Goal: Task Accomplishment & Management: Manage account settings

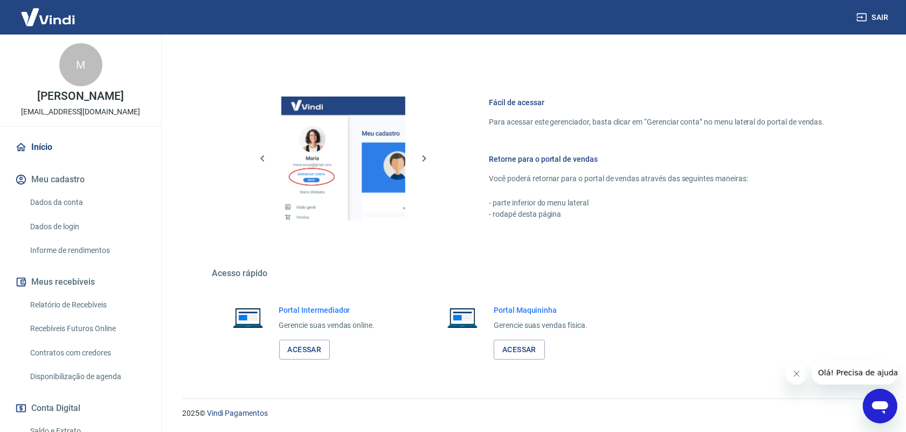
scroll to position [130, 0]
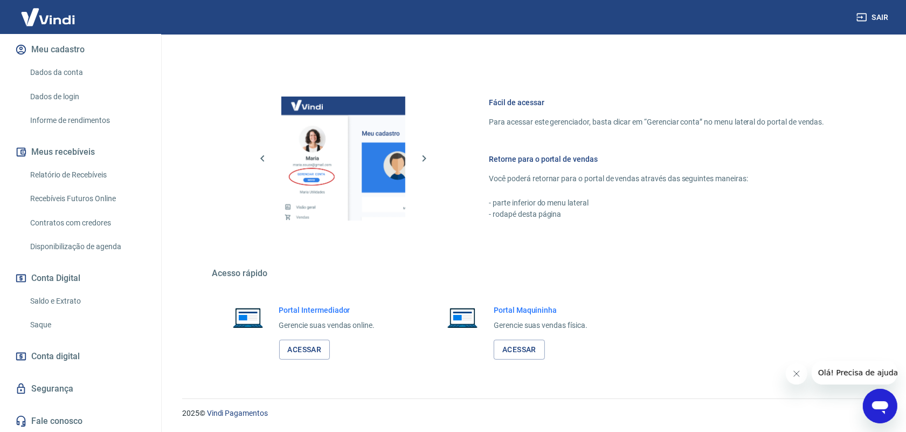
click at [57, 323] on link "Saque" at bounding box center [87, 325] width 122 height 22
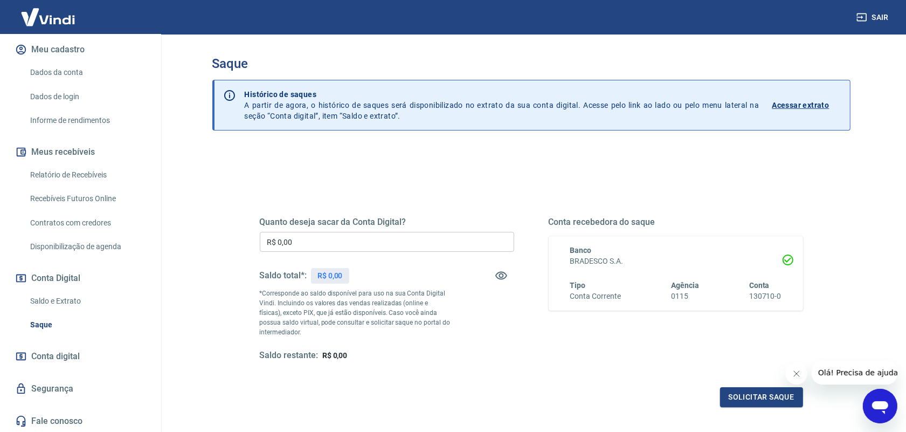
drag, startPoint x: 792, startPoint y: 378, endPoint x: 788, endPoint y: 371, distance: 7.8
click at [792, 377] on button "Fechar mensagem da empresa" at bounding box center [796, 373] width 22 height 22
click at [72, 297] on link "Saldo e Extrato" at bounding box center [87, 301] width 122 height 22
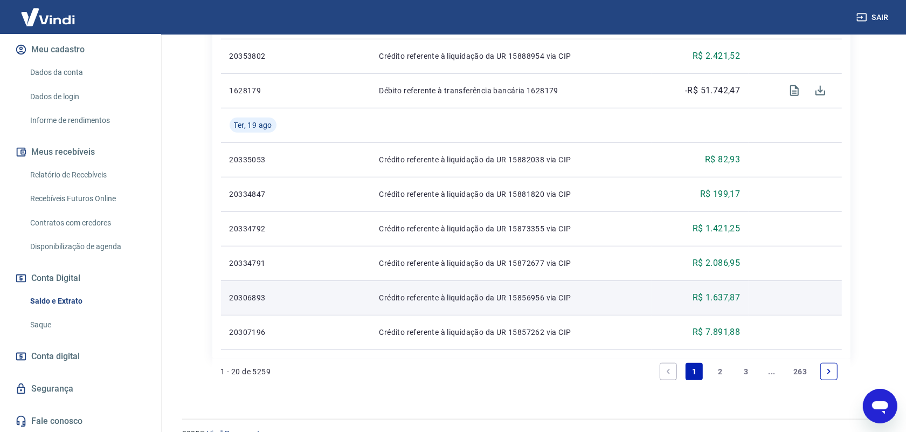
scroll to position [801, 0]
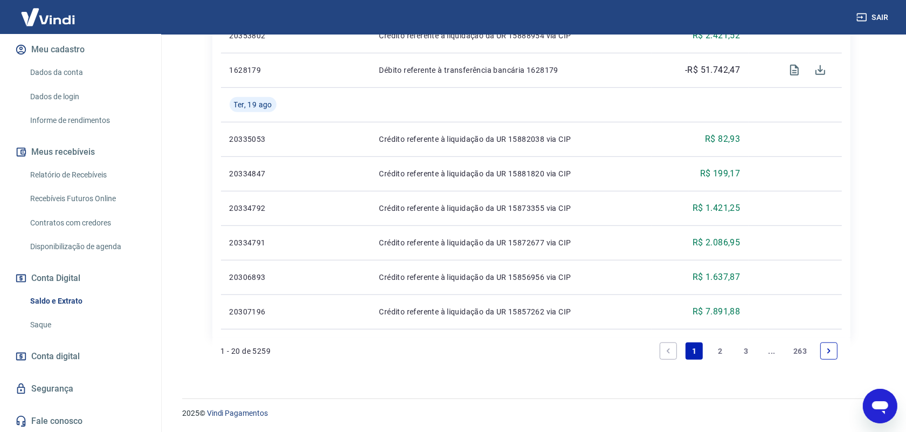
click at [736, 347] on li "3" at bounding box center [746, 351] width 26 height 26
click at [742, 347] on link "3" at bounding box center [745, 350] width 17 height 17
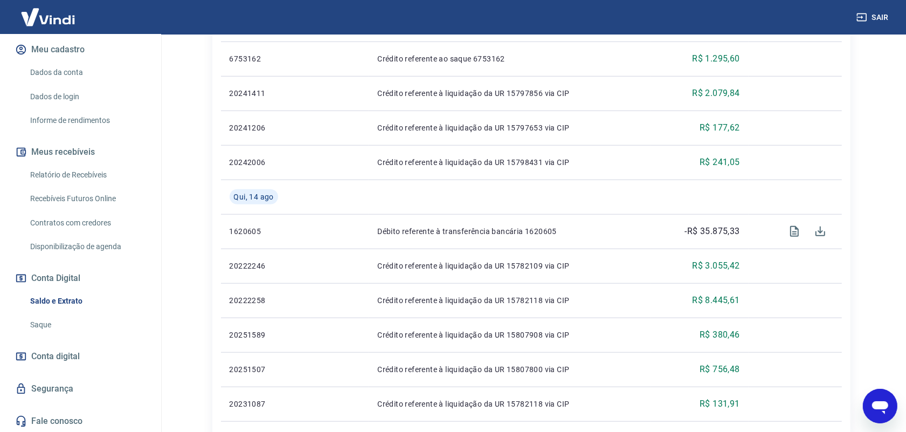
scroll to position [741, 0]
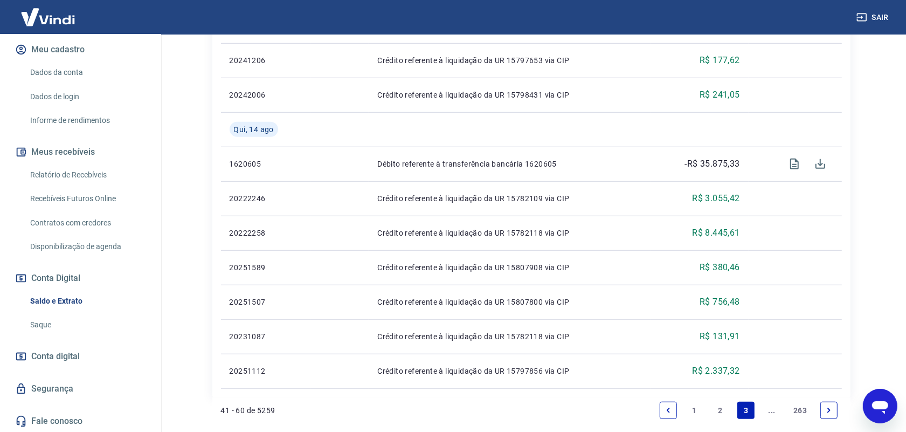
click at [72, 177] on link "Relatório de Recebíveis" at bounding box center [87, 175] width 122 height 22
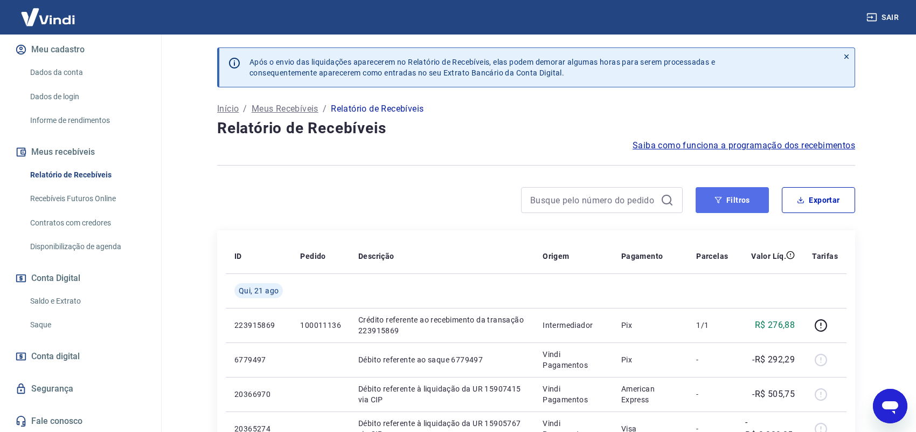
click at [724, 203] on button "Filtros" at bounding box center [732, 200] width 73 height 26
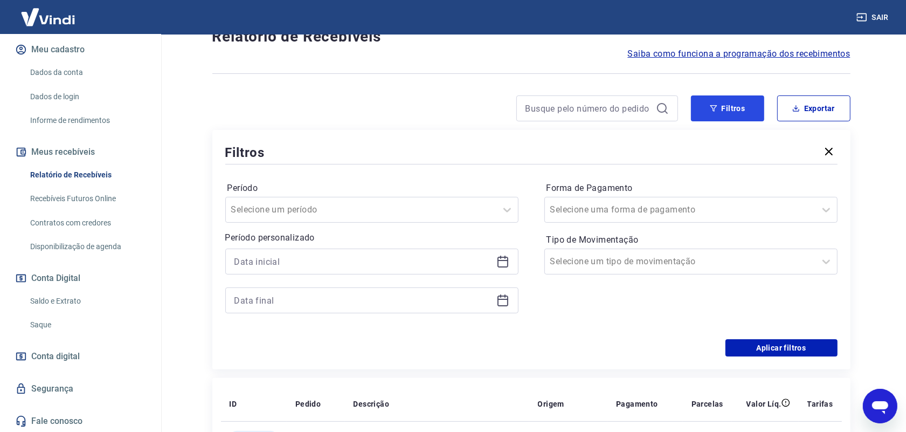
scroll to position [202, 0]
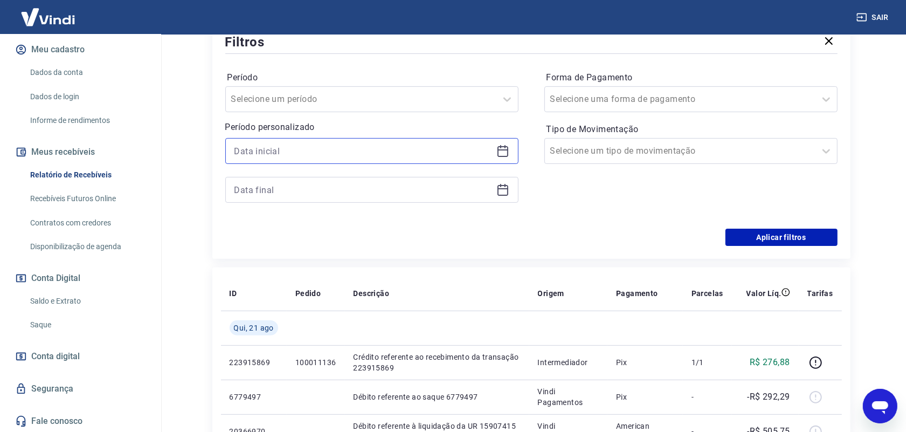
click at [301, 146] on input at bounding box center [363, 151] width 258 height 16
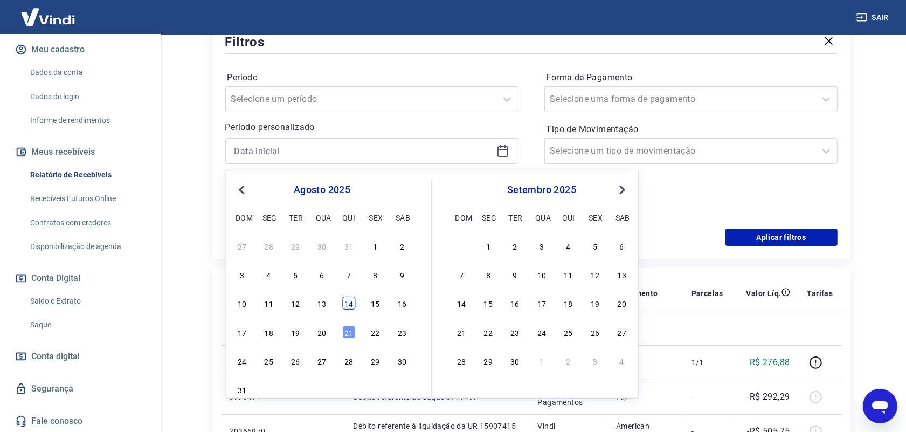
click at [354, 303] on div "14" at bounding box center [348, 302] width 13 height 13
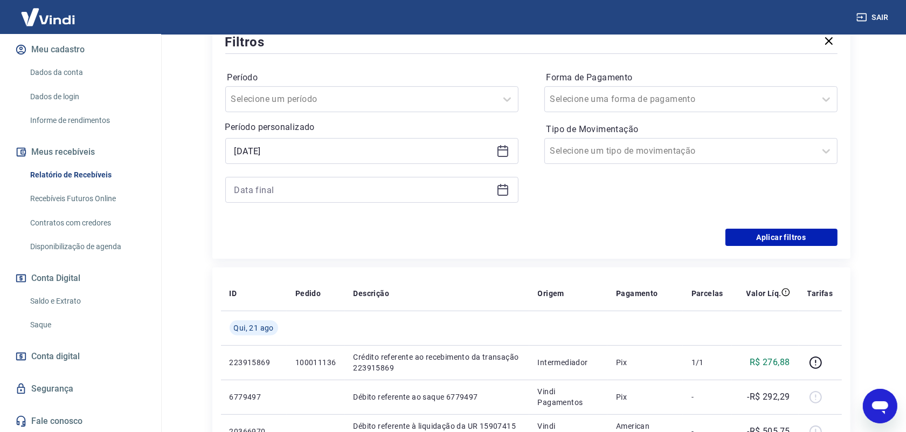
type input "14/08/2025"
click at [294, 186] on input at bounding box center [363, 190] width 258 height 16
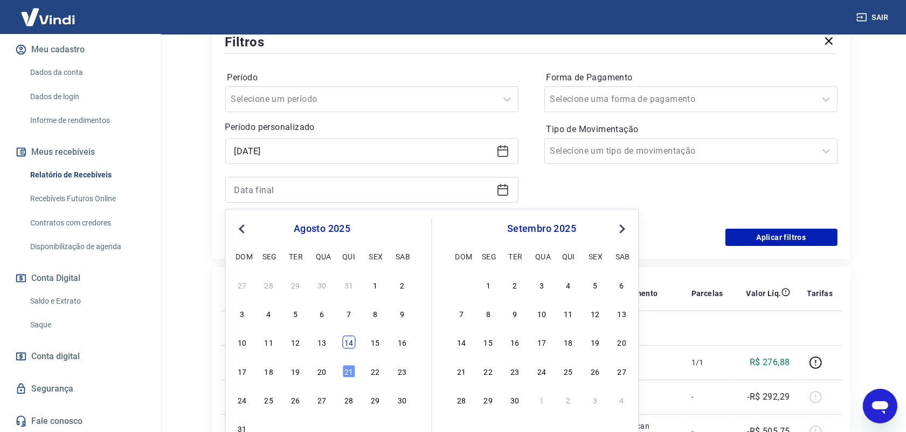
click at [347, 340] on div "14" at bounding box center [348, 342] width 13 height 13
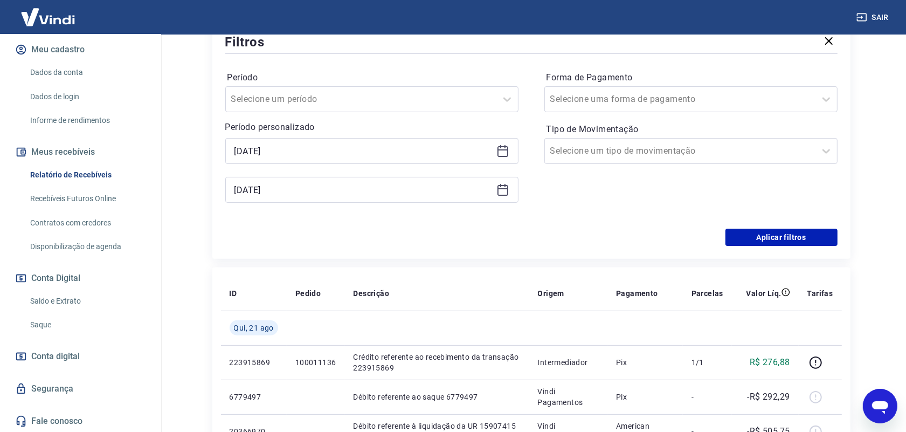
type input "14/08/2025"
click at [756, 232] on button "Aplicar filtros" at bounding box center [781, 236] width 112 height 17
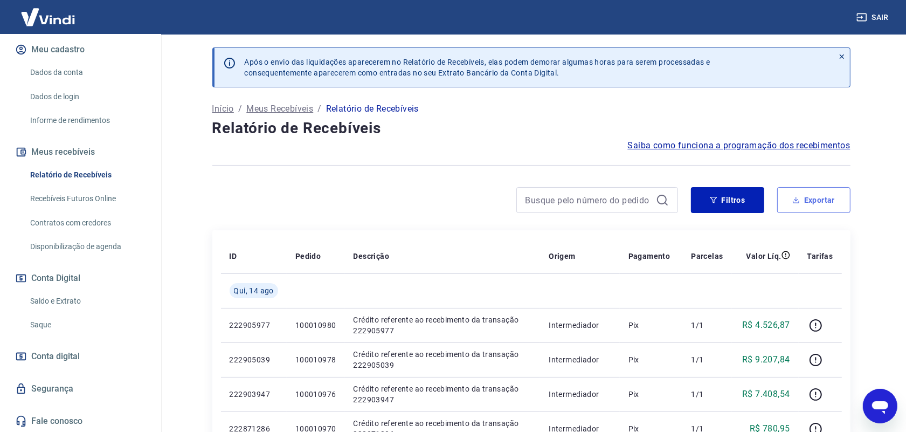
click at [806, 204] on button "Exportar" at bounding box center [813, 200] width 73 height 26
type input "14/08/2025"
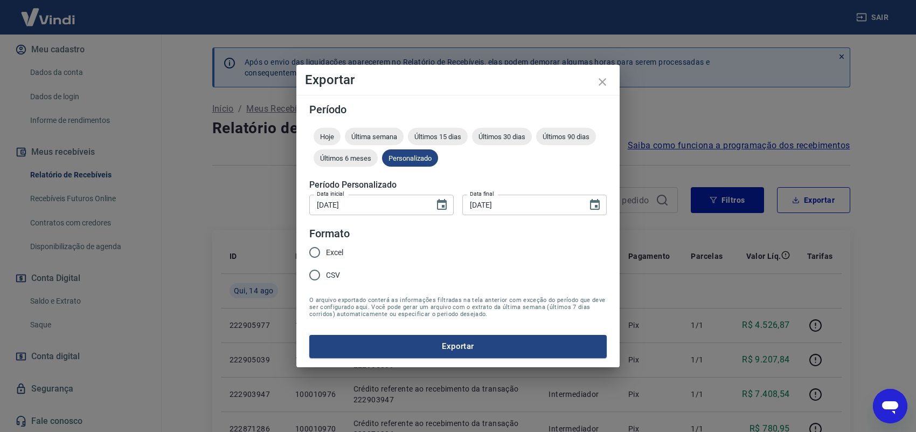
click at [319, 248] on input "Excel" at bounding box center [314, 252] width 23 height 23
radio input "true"
click at [392, 357] on div "Período Hoje Última semana Últimos 15 dias Últimos 30 dias Últimos 90 dias Últi…" at bounding box center [457, 231] width 323 height 272
click at [390, 350] on button "Exportar" at bounding box center [457, 346] width 297 height 23
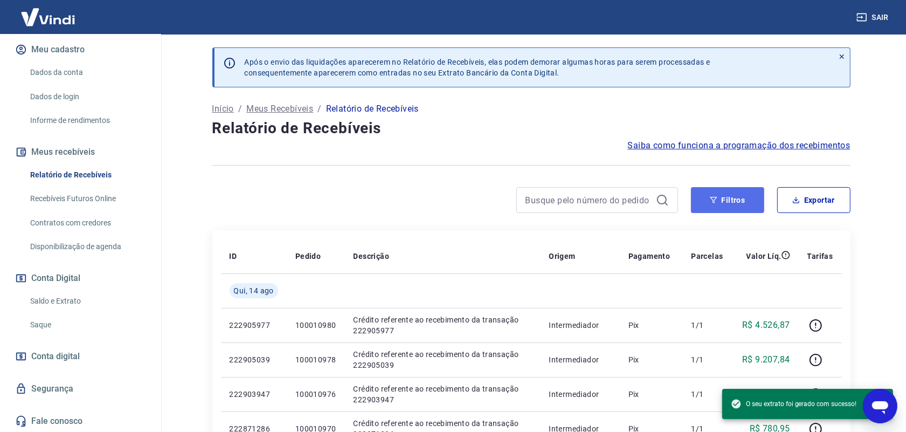
click at [710, 196] on icon "button" at bounding box center [714, 200] width 8 height 8
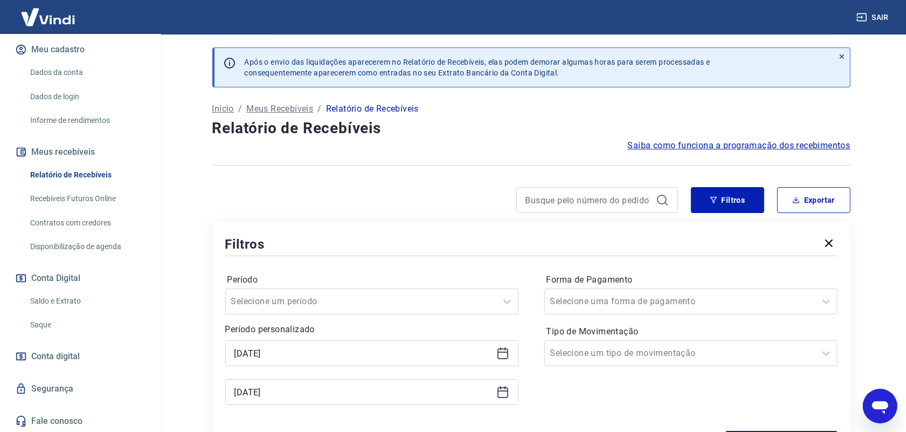
click at [384, 365] on div "14/08/2025" at bounding box center [371, 353] width 293 height 26
click at [380, 348] on input "14/08/2025" at bounding box center [363, 353] width 258 height 16
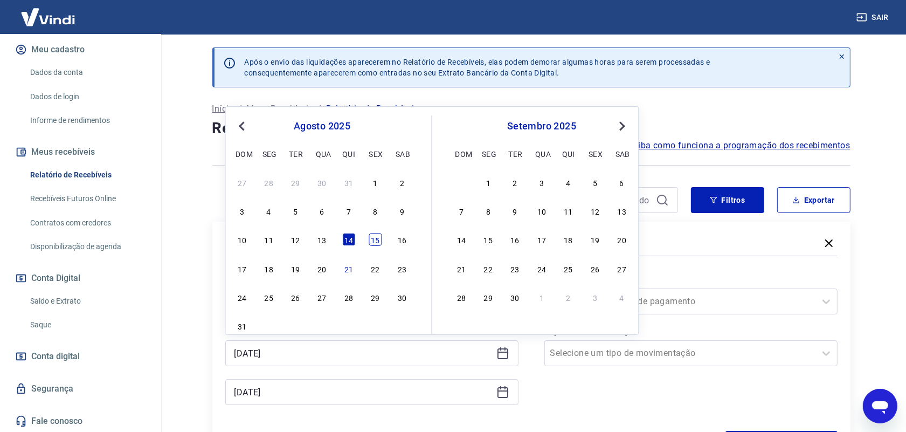
click at [372, 238] on div "15" at bounding box center [375, 239] width 13 height 13
click at [389, 384] on input "14/08/2025" at bounding box center [363, 392] width 258 height 16
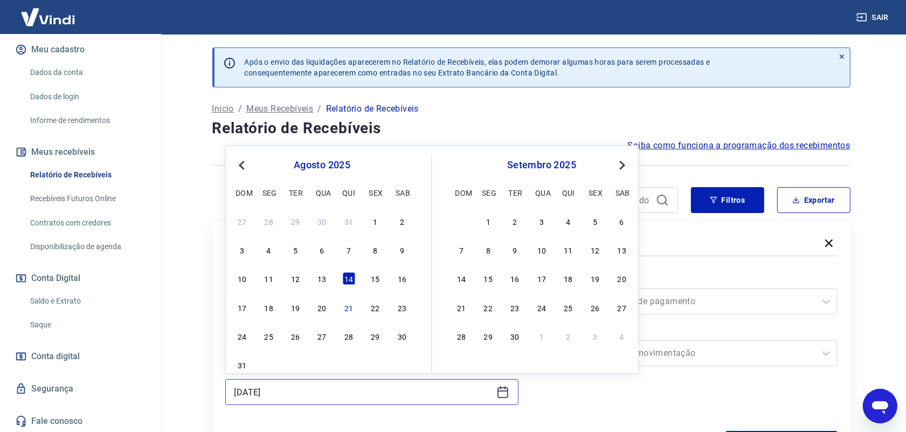
type input "15/08/2025"
click at [373, 273] on div "15" at bounding box center [375, 278] width 13 height 13
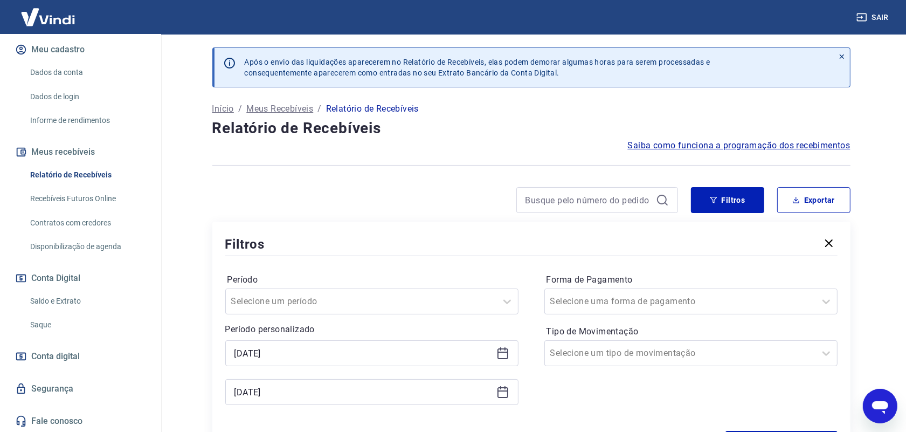
type input "15/08/2025"
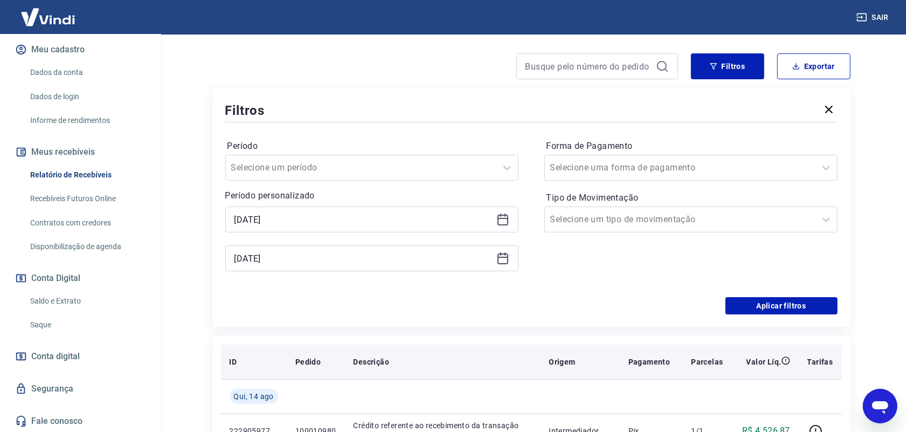
scroll to position [135, 0]
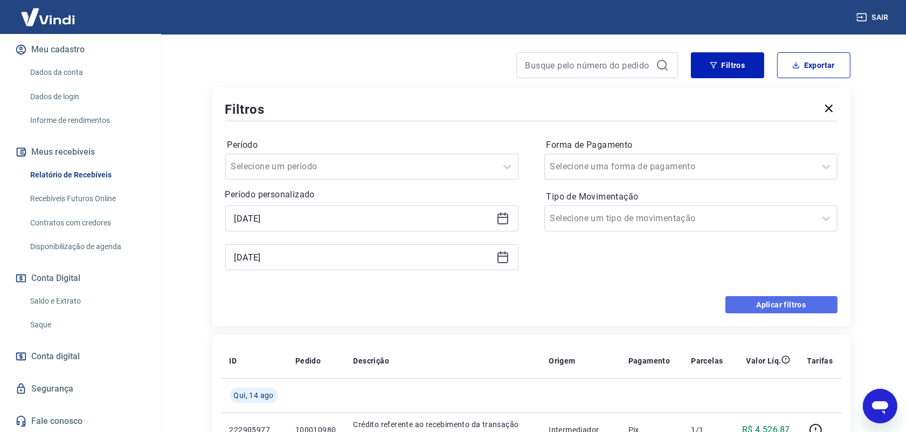
click at [758, 309] on button "Aplicar filtros" at bounding box center [781, 304] width 112 height 17
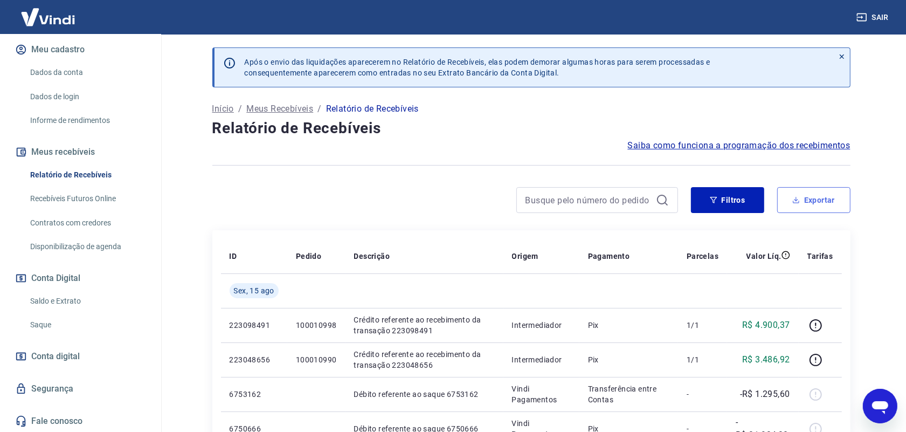
click at [811, 210] on button "Exportar" at bounding box center [813, 200] width 73 height 26
type input "15/08/2025"
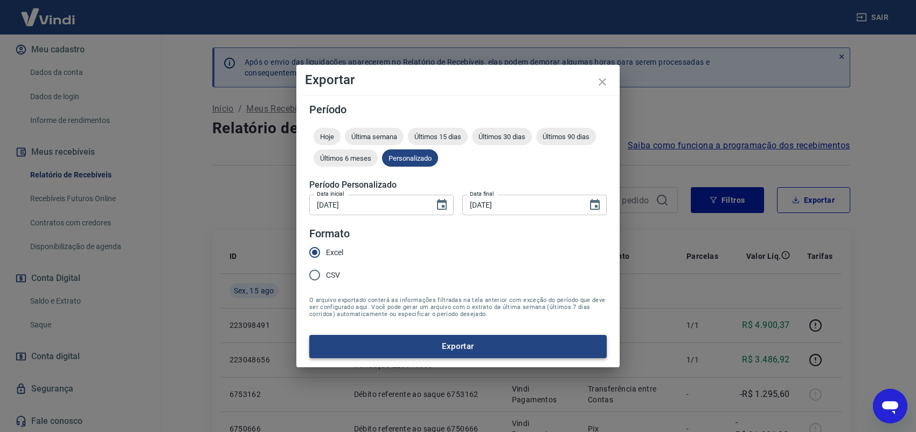
click at [380, 345] on button "Exportar" at bounding box center [457, 346] width 297 height 23
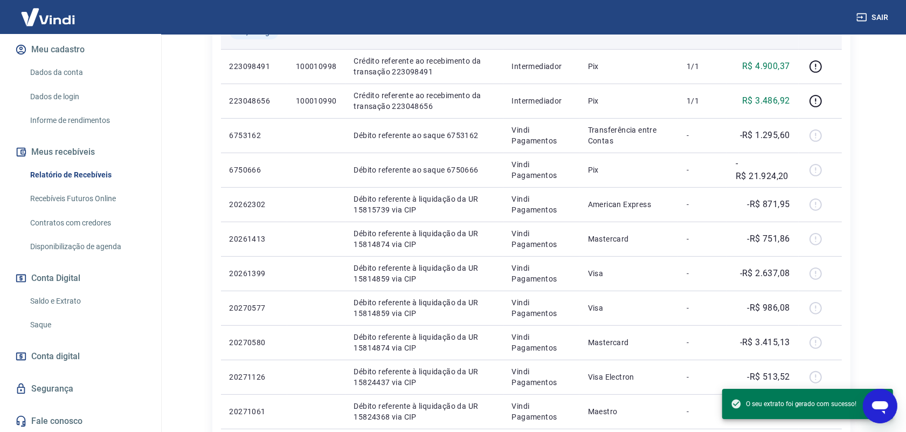
scroll to position [337, 0]
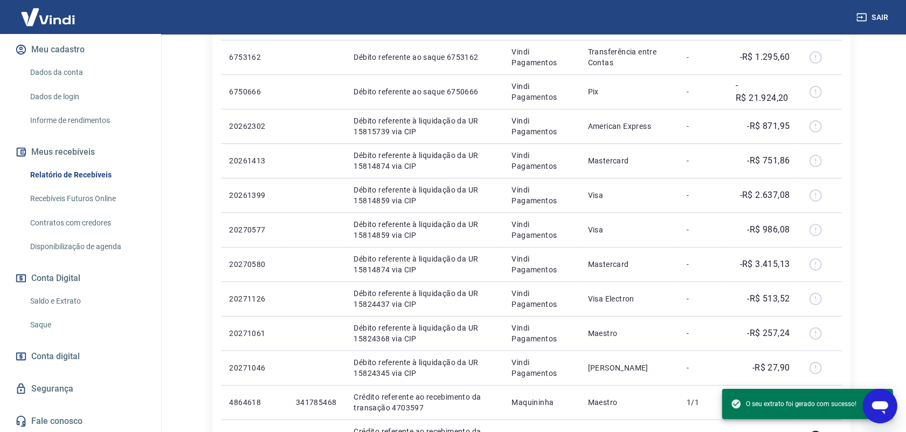
click at [76, 297] on link "Saldo e Extrato" at bounding box center [87, 301] width 122 height 22
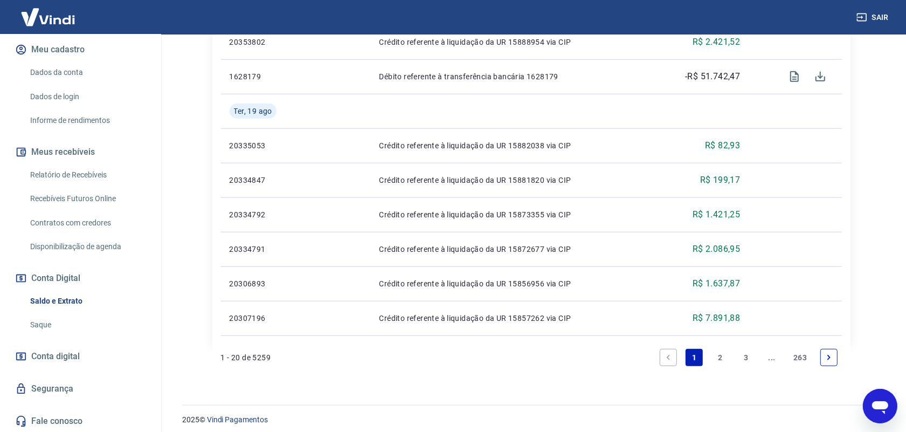
scroll to position [758, 0]
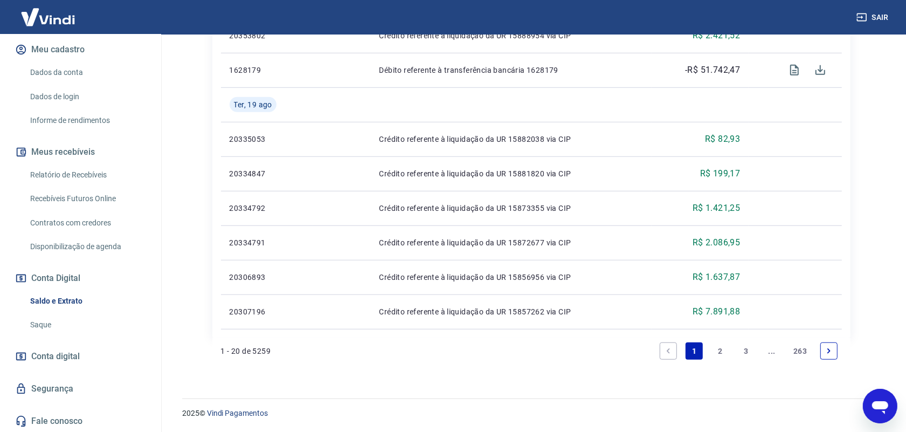
click at [720, 350] on link "2" at bounding box center [719, 350] width 17 height 17
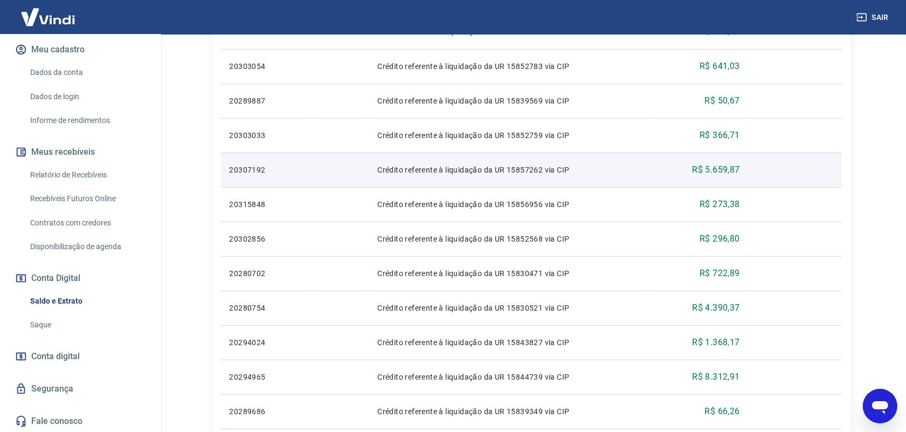
scroll to position [766, 0]
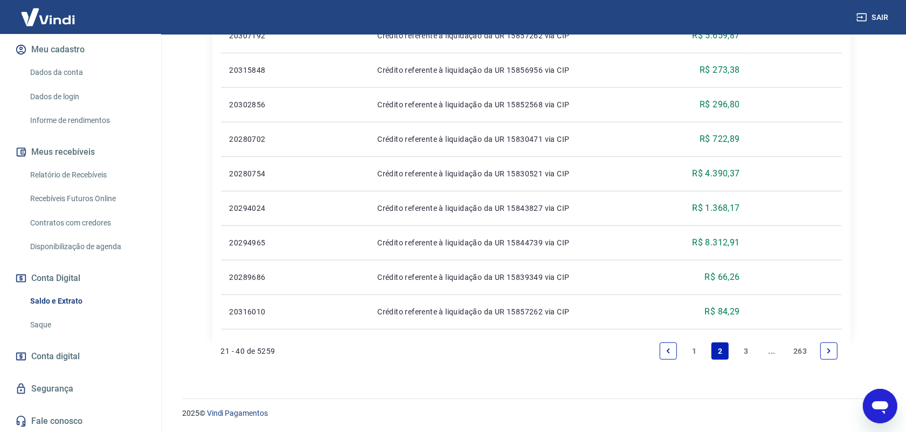
click at [743, 354] on link "3" at bounding box center [745, 350] width 17 height 17
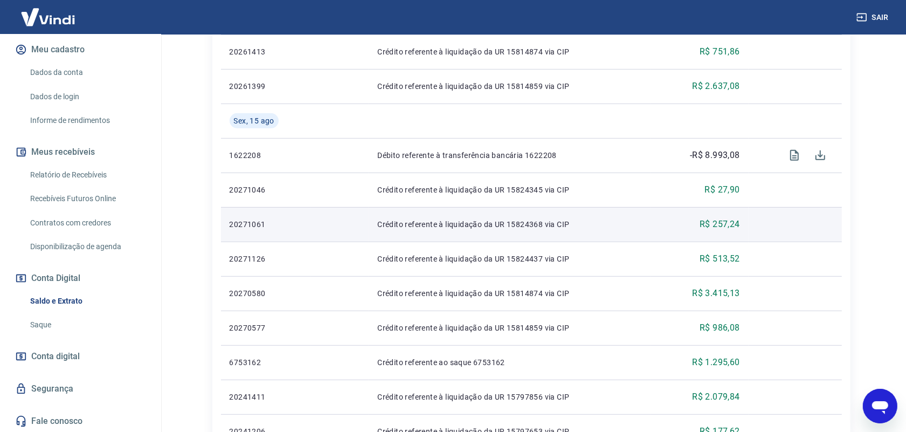
scroll to position [337, 0]
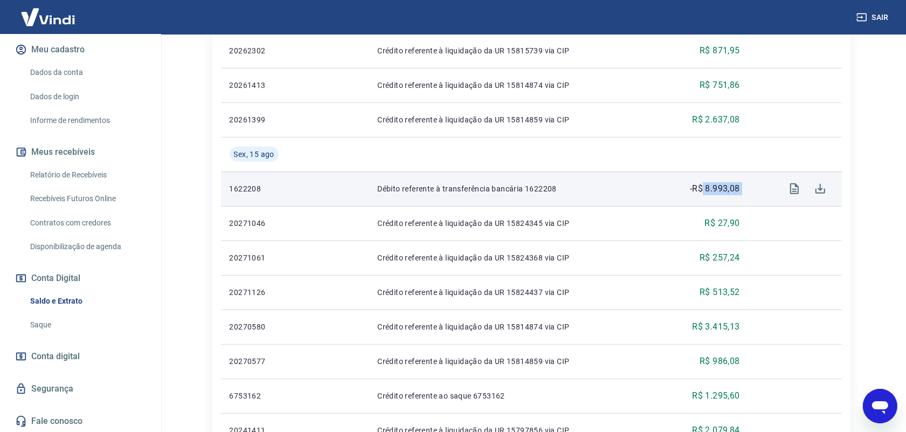
click at [767, 186] on tr "1622208 Débito referente à transferência bancária 1622208 -R$ 8.993,08" at bounding box center [531, 188] width 621 height 34
click at [761, 189] on div at bounding box center [795, 189] width 76 height 26
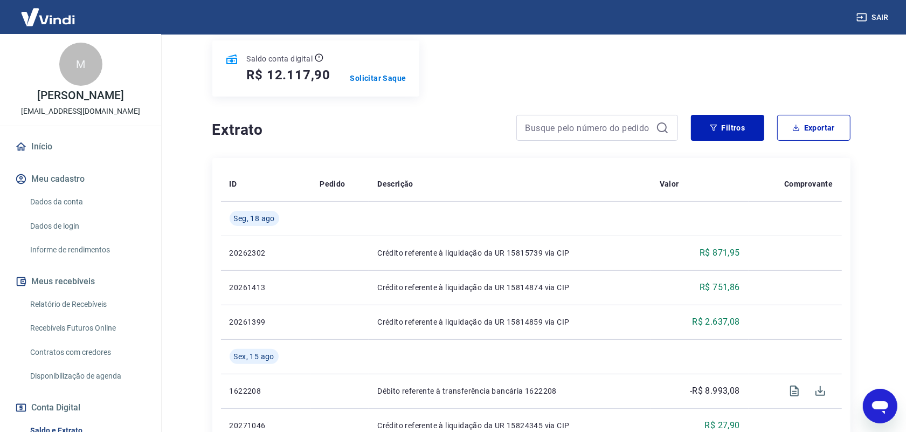
scroll to position [0, 0]
click at [73, 309] on link "Relatório de Recebíveis" at bounding box center [87, 305] width 122 height 22
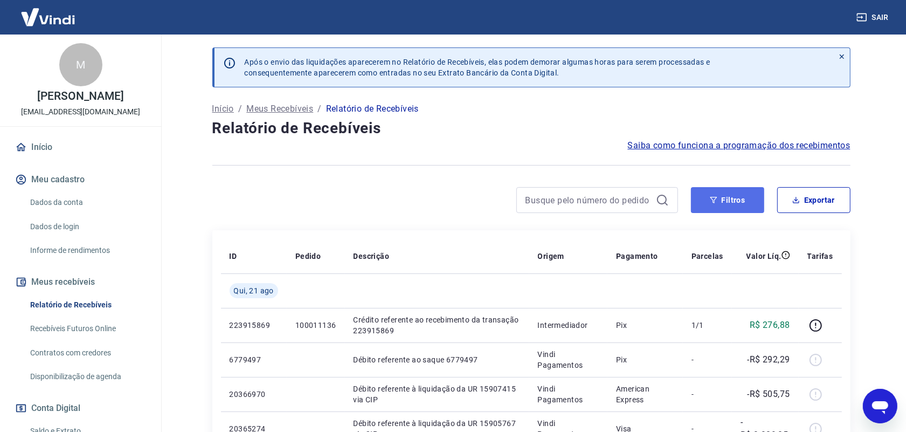
click at [734, 205] on button "Filtros" at bounding box center [727, 200] width 73 height 26
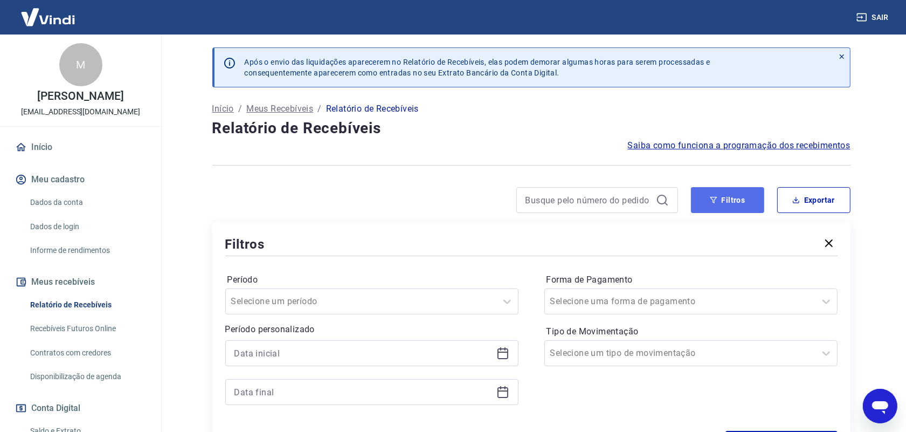
click at [744, 201] on button "Filtros" at bounding box center [727, 200] width 73 height 26
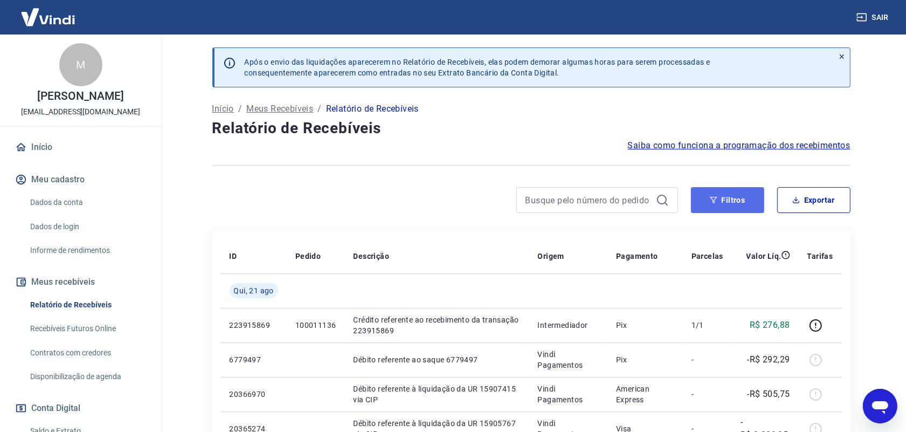
click at [733, 190] on button "Filtros" at bounding box center [727, 200] width 73 height 26
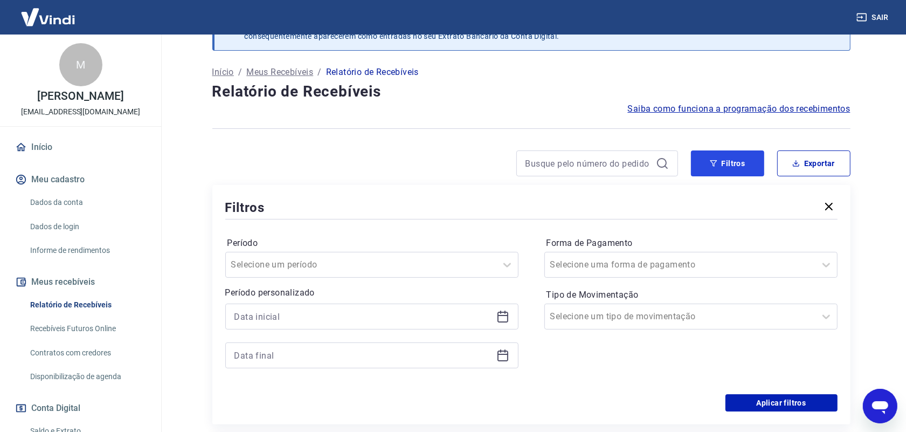
scroll to position [67, 0]
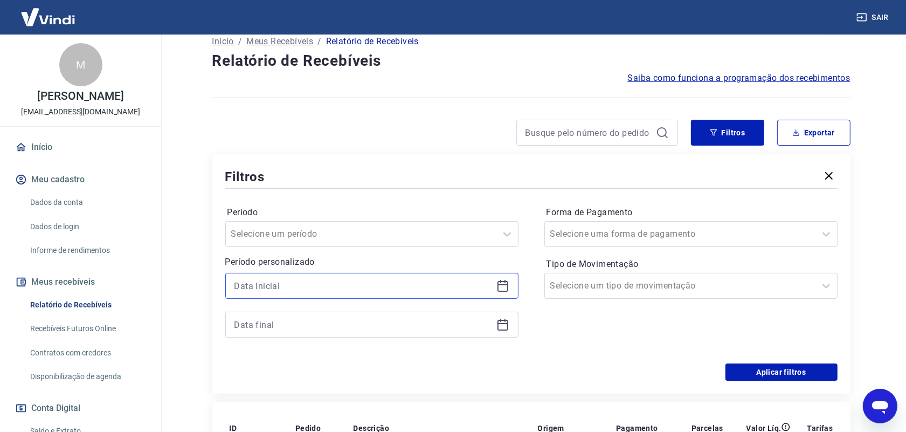
click at [288, 284] on input at bounding box center [363, 286] width 258 height 16
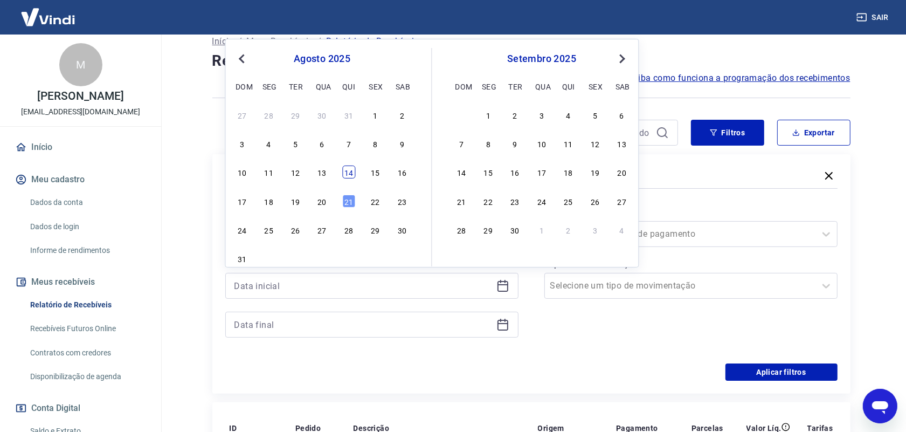
click at [349, 173] on div "14" at bounding box center [348, 171] width 13 height 13
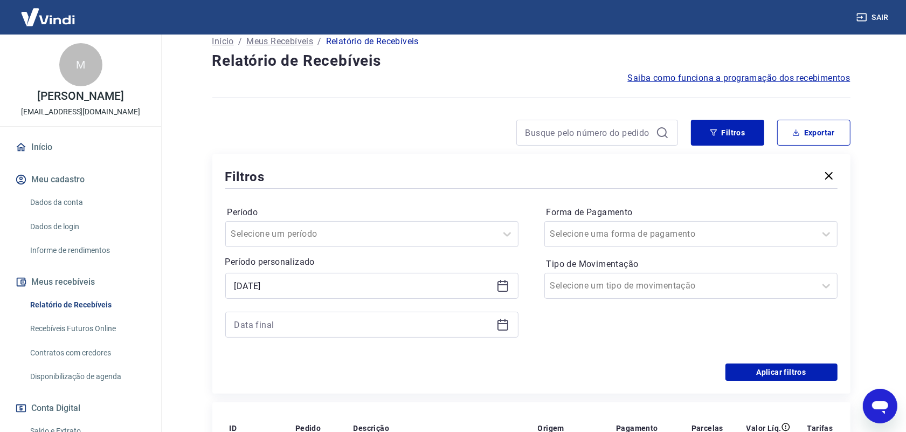
type input "14/08/2025"
click at [321, 330] on input at bounding box center [363, 324] width 258 height 16
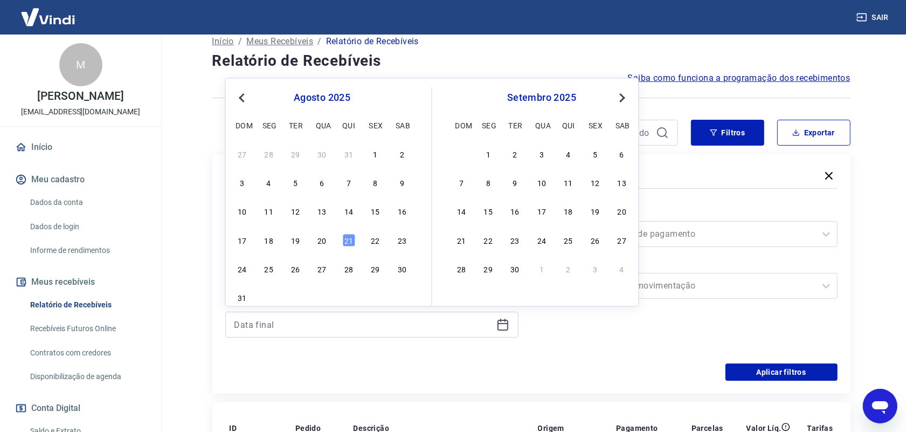
click at [353, 241] on div "21" at bounding box center [348, 239] width 13 height 13
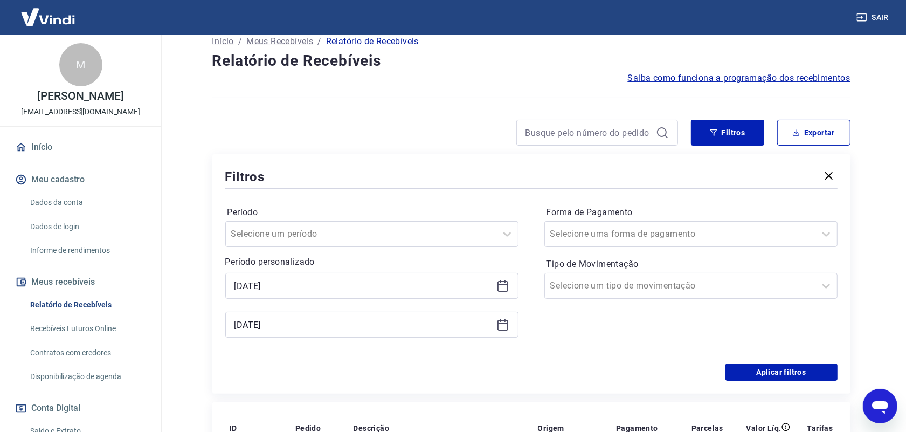
type input "21/08/2025"
click at [675, 230] on div at bounding box center [680, 233] width 260 height 15
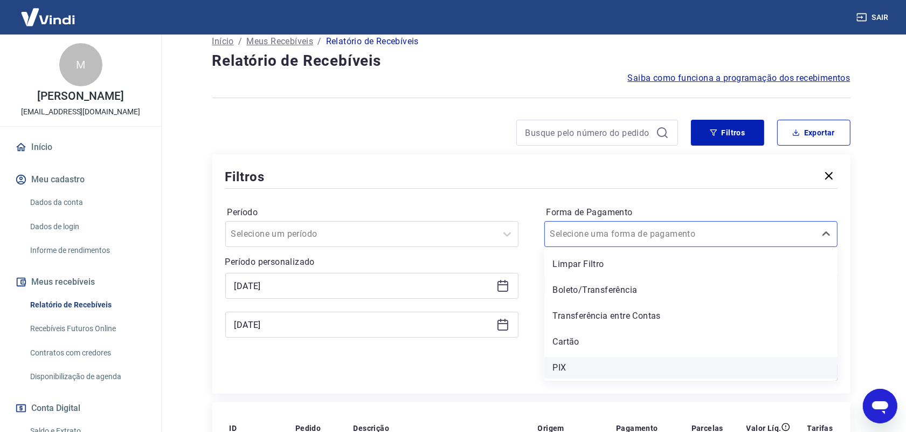
click at [625, 367] on div "PIX" at bounding box center [690, 368] width 293 height 22
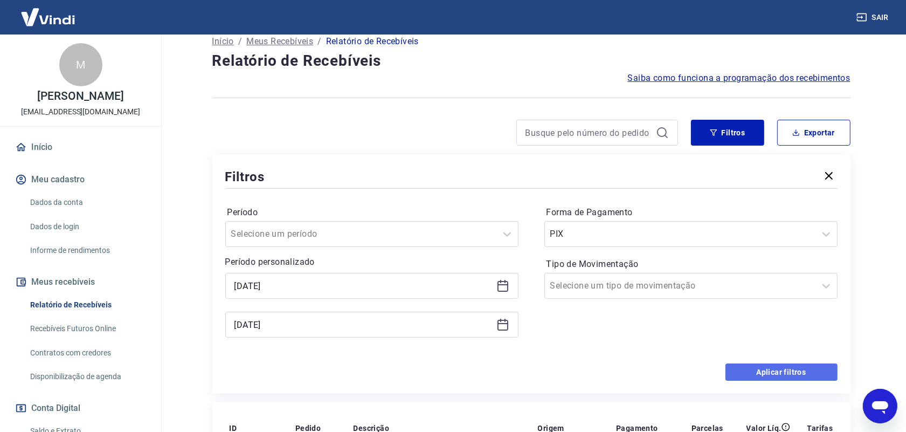
click at [772, 376] on button "Aplicar filtros" at bounding box center [781, 371] width 112 height 17
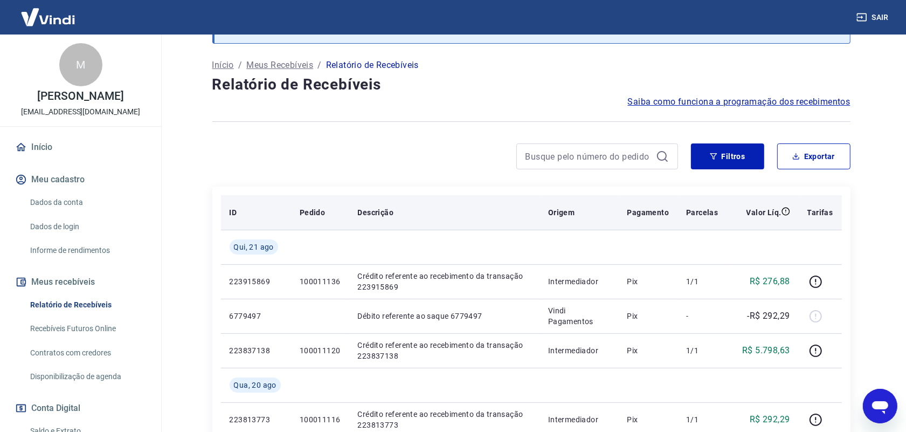
scroll to position [67, 0]
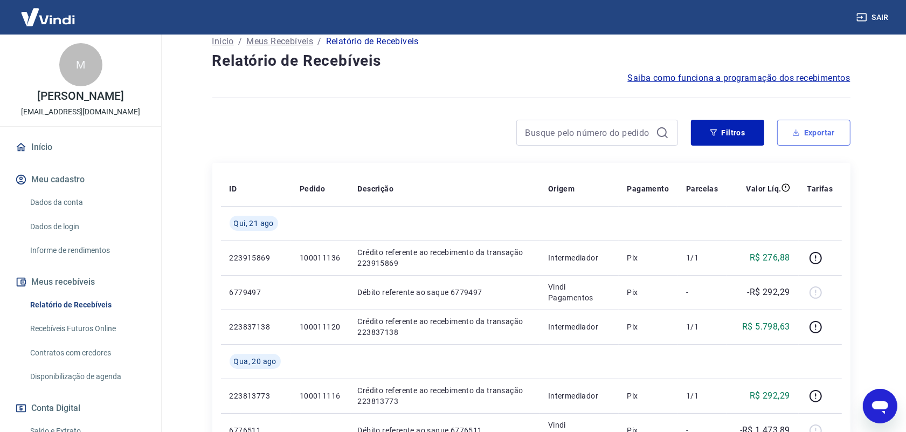
click at [810, 124] on button "Exportar" at bounding box center [813, 133] width 73 height 26
type input "14/08/2025"
type input "21/08/2025"
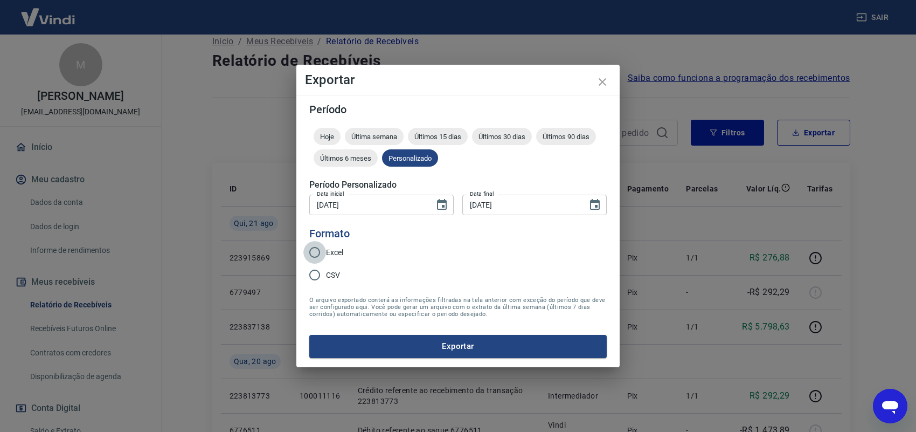
click at [324, 251] on input "Excel" at bounding box center [314, 252] width 23 height 23
radio input "true"
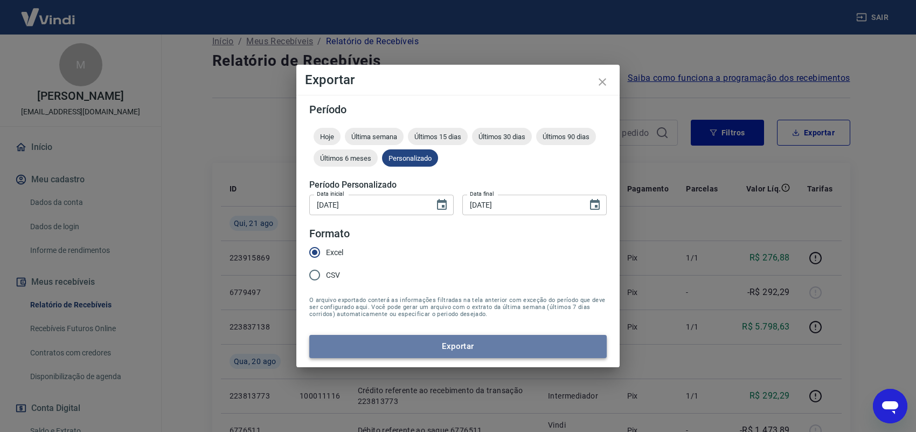
click at [437, 345] on button "Exportar" at bounding box center [457, 346] width 297 height 23
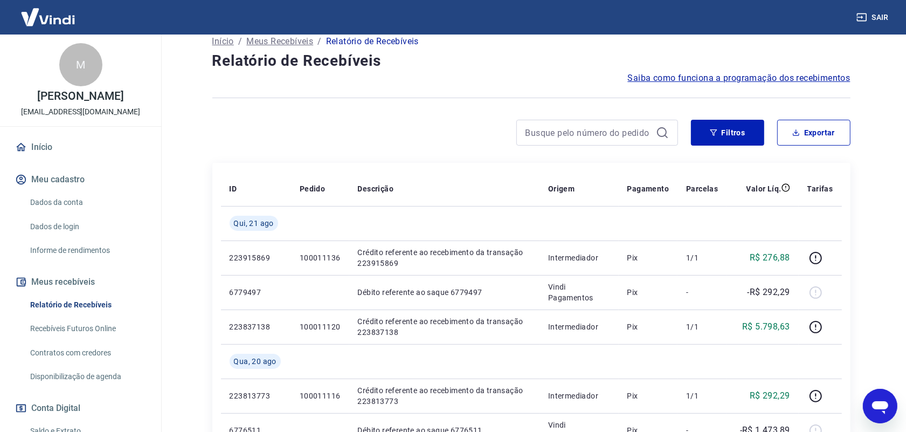
click at [69, 303] on link "Relatório de Recebíveis" at bounding box center [87, 305] width 122 height 22
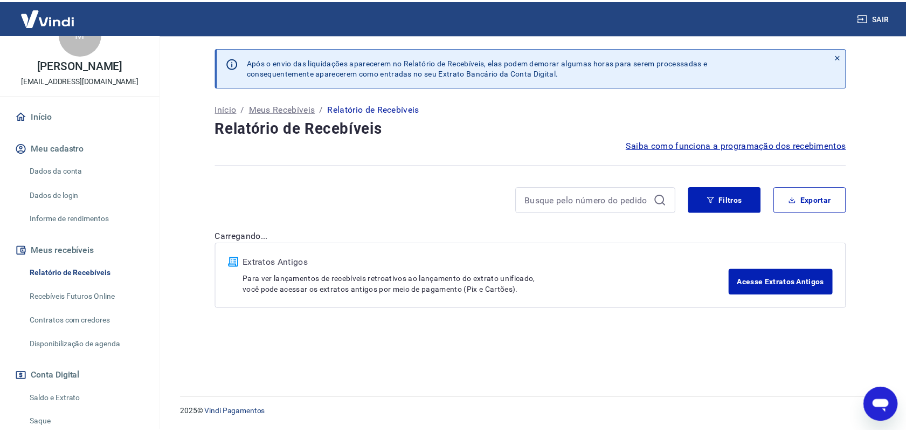
scroll to position [130, 0]
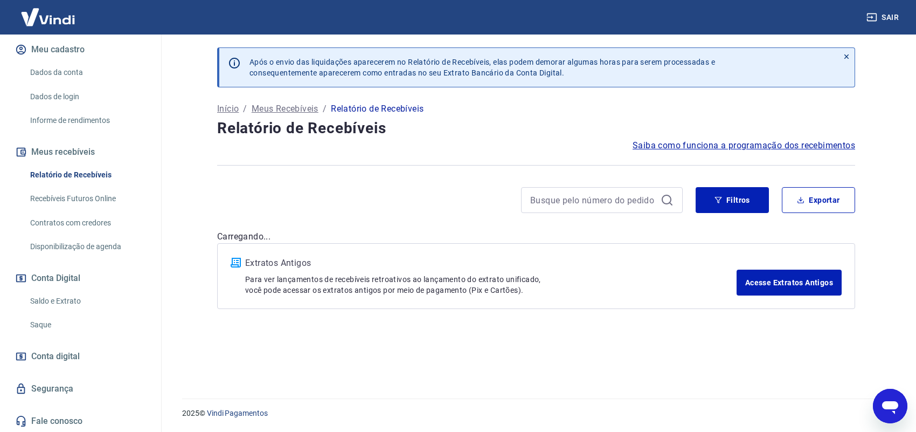
click at [59, 300] on link "Saldo e Extrato" at bounding box center [87, 301] width 122 height 22
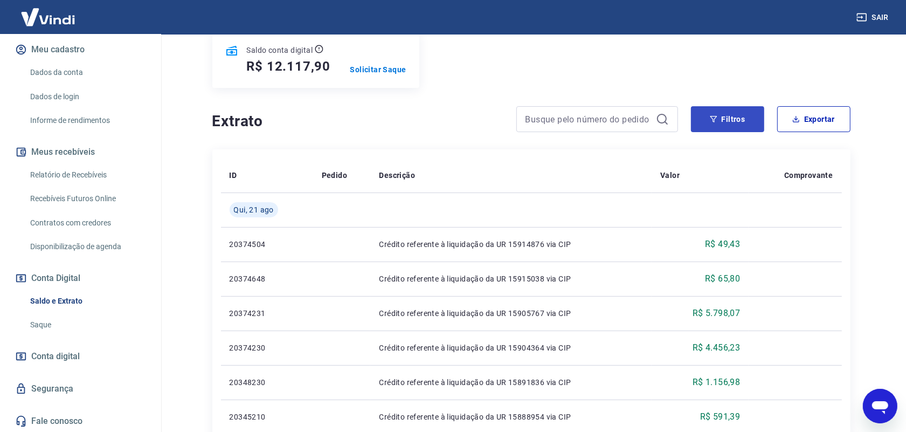
scroll to position [135, 0]
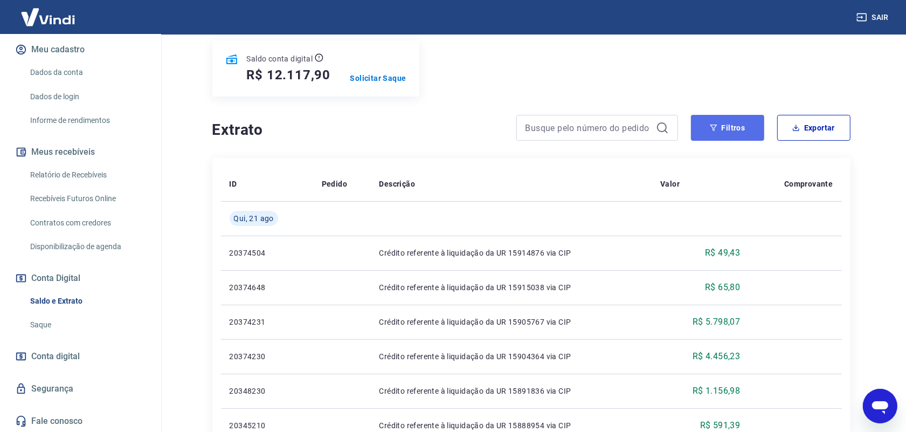
click at [757, 127] on button "Filtros" at bounding box center [727, 128] width 73 height 26
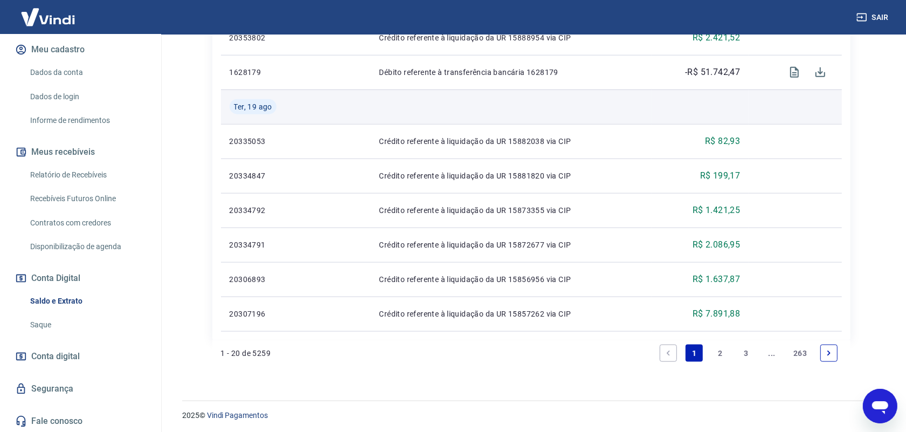
scroll to position [1041, 0]
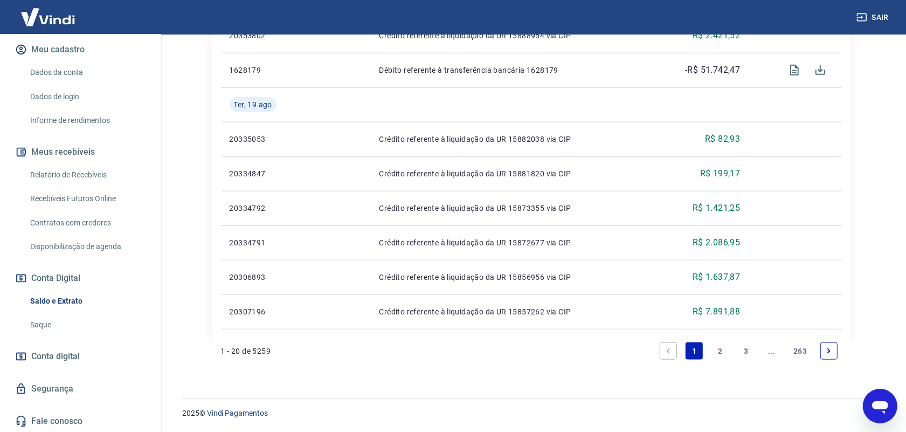
click at [720, 354] on link "2" at bounding box center [719, 350] width 17 height 17
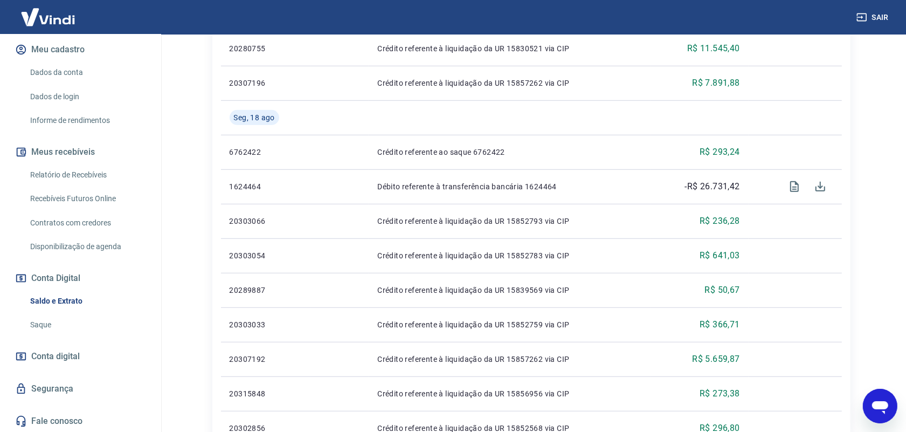
scroll to position [669, 0]
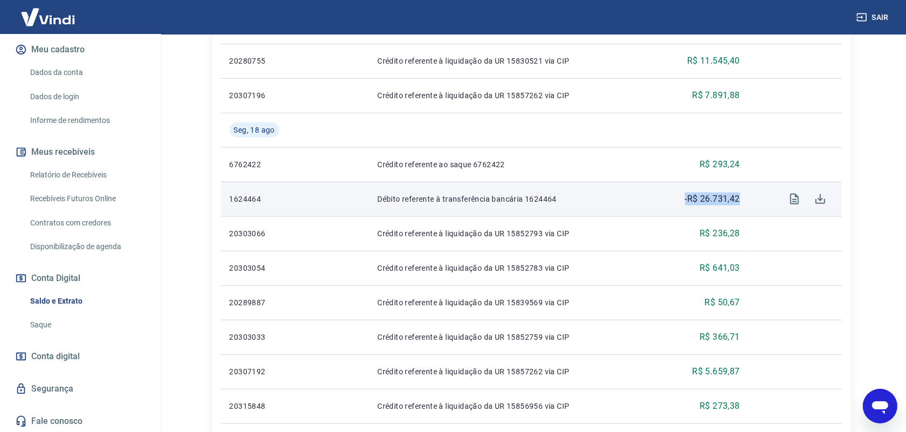
drag, startPoint x: 711, startPoint y: 207, endPoint x: 677, endPoint y: 205, distance: 34.1
click at [677, 205] on div "-R$ 26.731,42" at bounding box center [700, 198] width 80 height 13
click at [639, 187] on td "Débito referente à transferência bancária 1624464" at bounding box center [510, 199] width 282 height 34
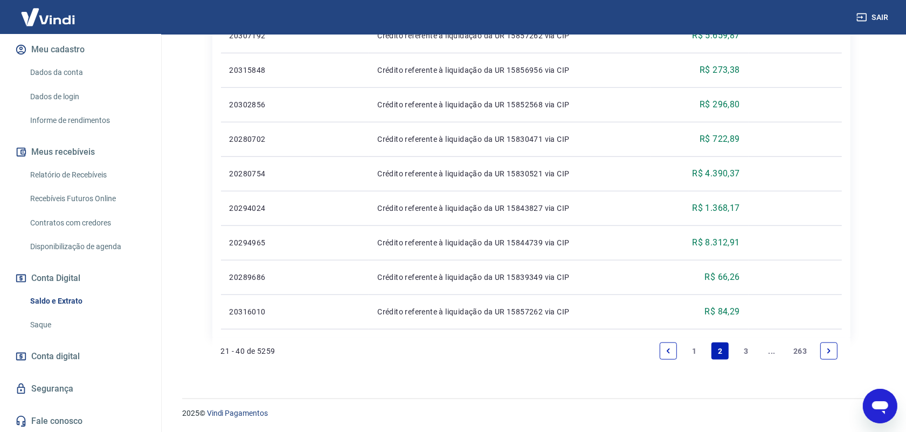
scroll to position [1006, 0]
click at [737, 349] on link "3" at bounding box center [745, 350] width 17 height 17
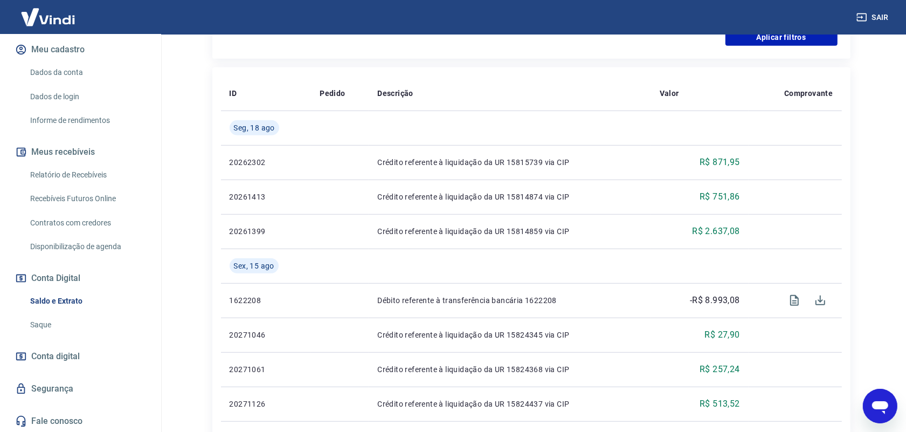
scroll to position [434, 0]
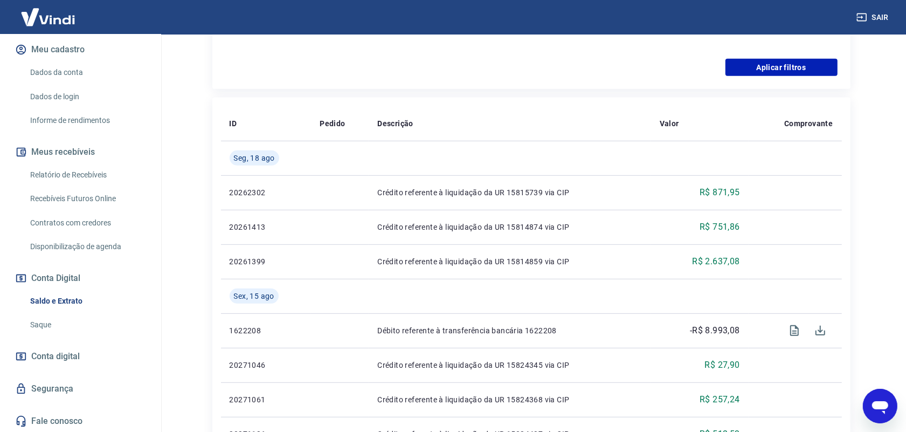
click at [44, 182] on link "Relatório de Recebíveis" at bounding box center [87, 175] width 122 height 22
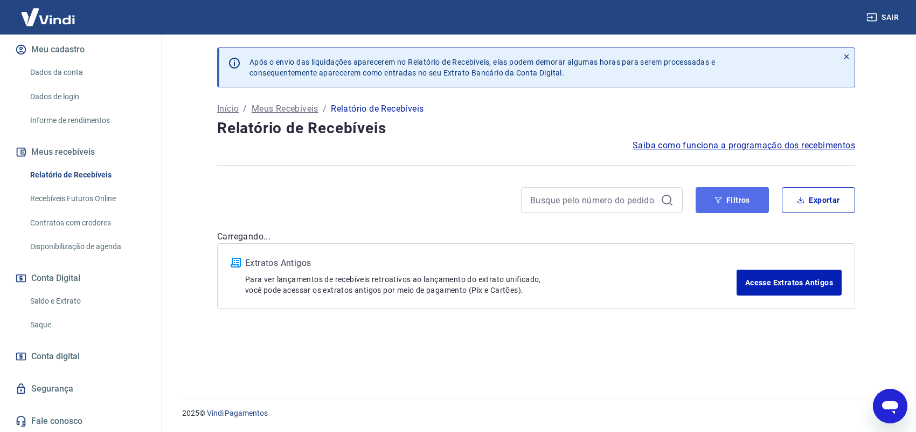
click at [733, 197] on button "Filtros" at bounding box center [732, 200] width 73 height 26
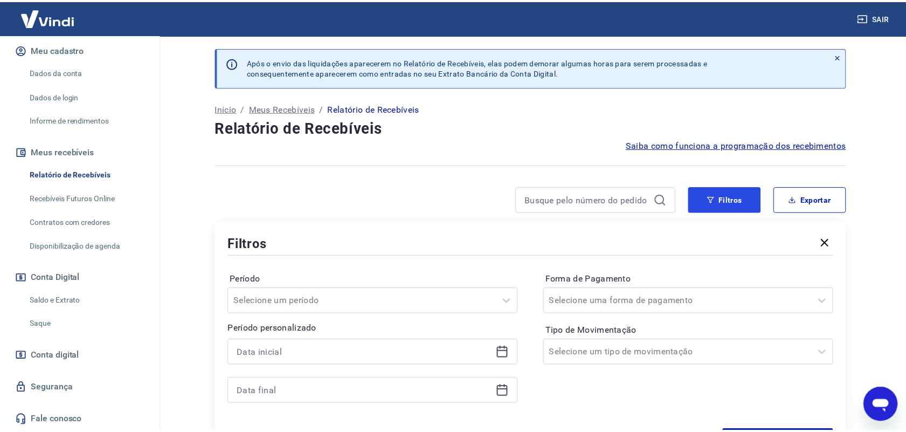
scroll to position [67, 0]
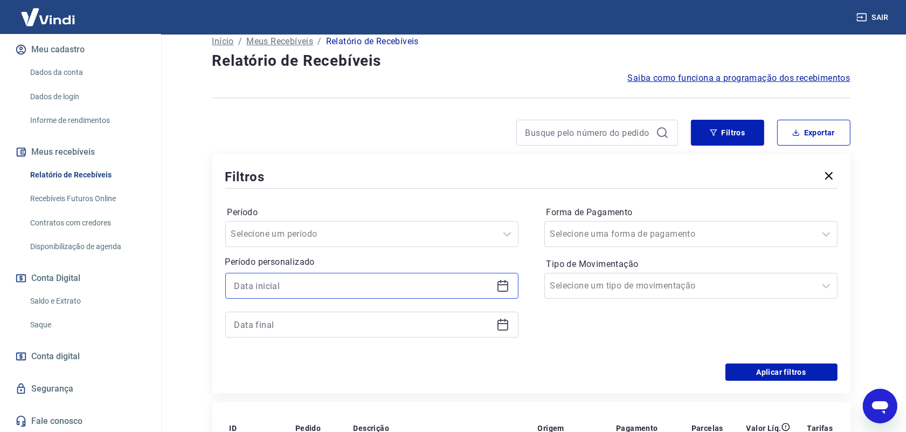
click at [314, 289] on input at bounding box center [363, 286] width 258 height 16
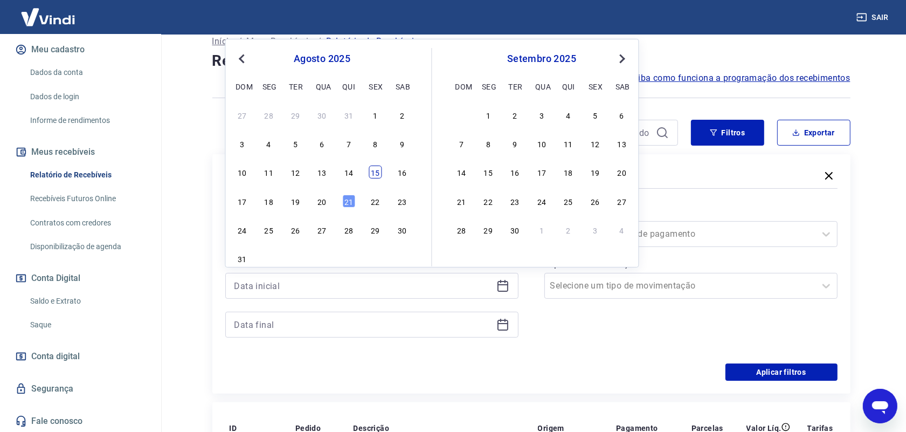
click at [378, 173] on div "15" at bounding box center [375, 171] width 13 height 13
click at [356, 328] on input at bounding box center [363, 324] width 258 height 16
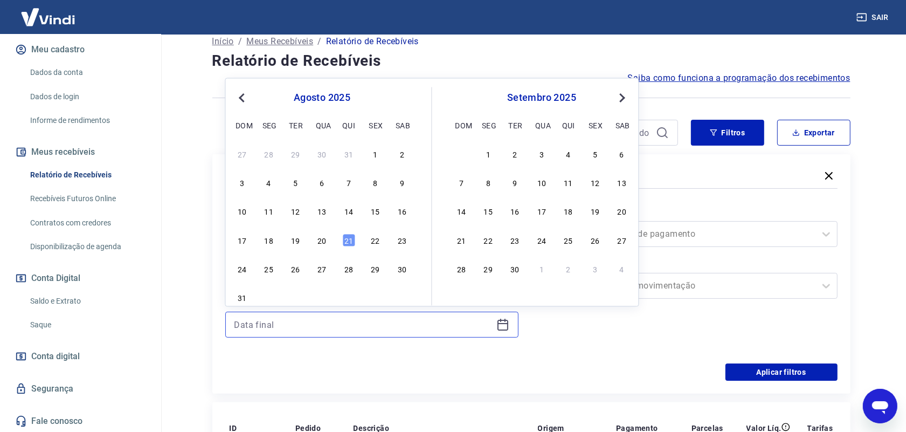
type input "15/08/2025"
click at [375, 212] on div "15" at bounding box center [375, 211] width 13 height 13
click at [769, 370] on button "Aplicar filtros" at bounding box center [781, 371] width 112 height 17
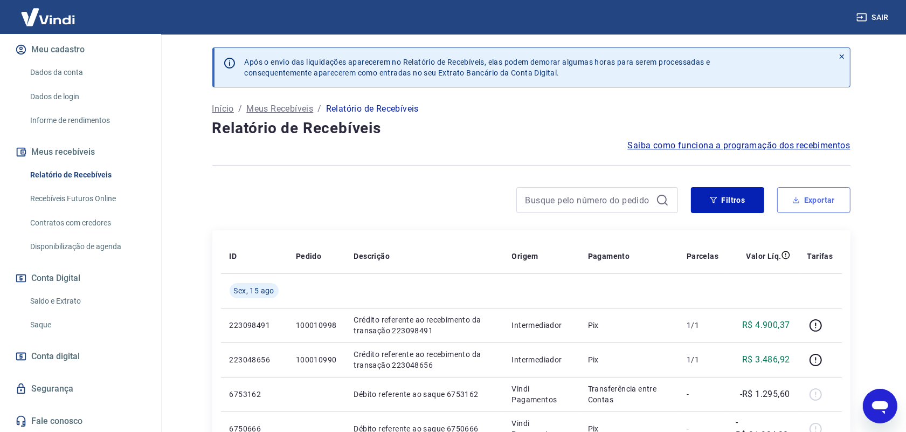
click at [807, 212] on button "Exportar" at bounding box center [813, 200] width 73 height 26
type input "15/08/2025"
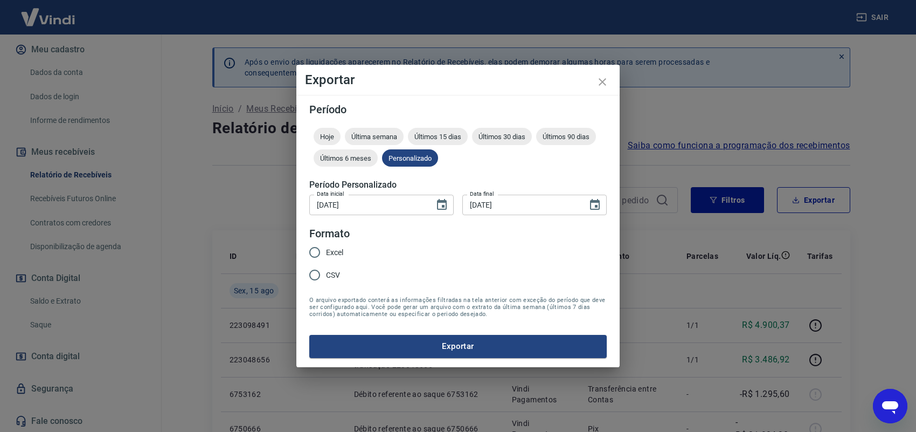
click at [331, 252] on span "Excel" at bounding box center [334, 252] width 17 height 11
click at [326, 252] on input "Excel" at bounding box center [314, 252] width 23 height 23
radio input "true"
click at [424, 349] on button "Exportar" at bounding box center [457, 346] width 297 height 23
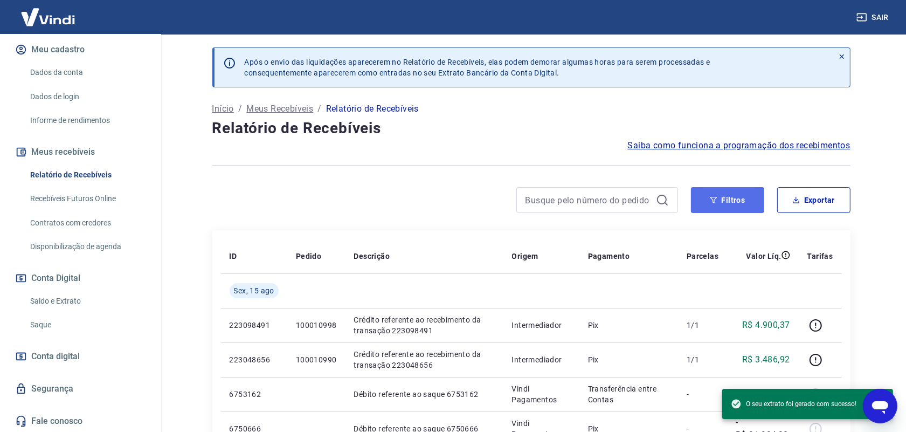
click at [716, 207] on button "Filtros" at bounding box center [727, 200] width 73 height 26
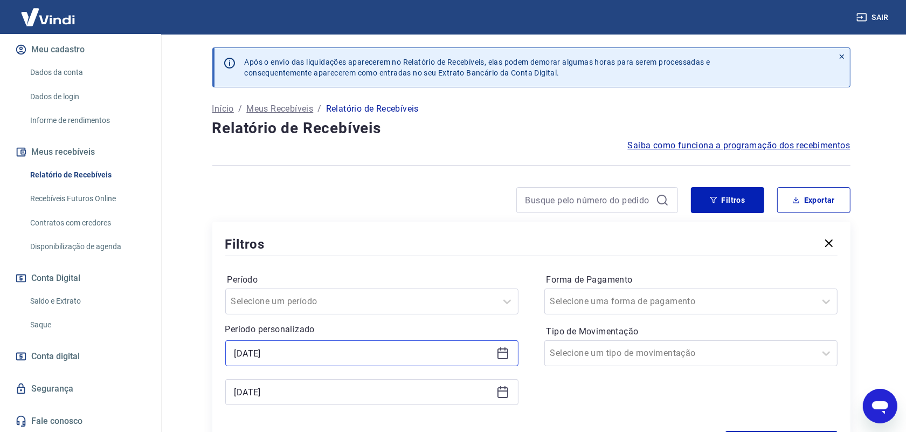
click at [418, 349] on input "15/08/2025" at bounding box center [363, 353] width 258 height 16
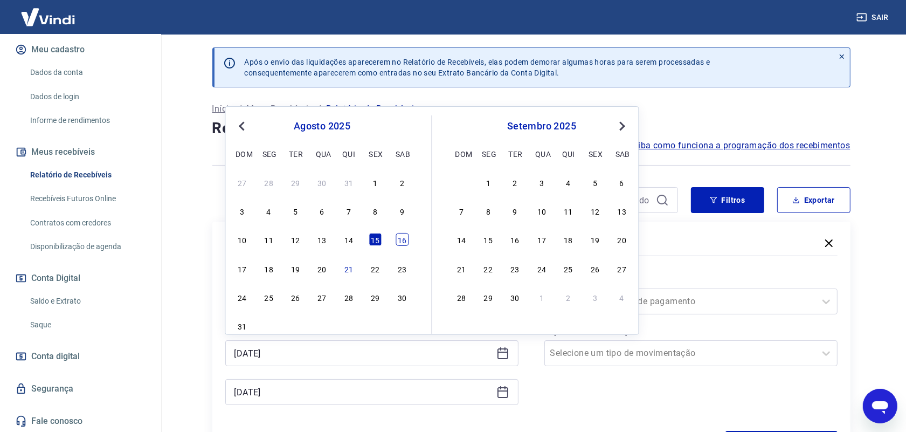
click at [404, 238] on div "16" at bounding box center [402, 239] width 13 height 13
click at [331, 392] on input "15/08/2025" at bounding box center [363, 392] width 258 height 16
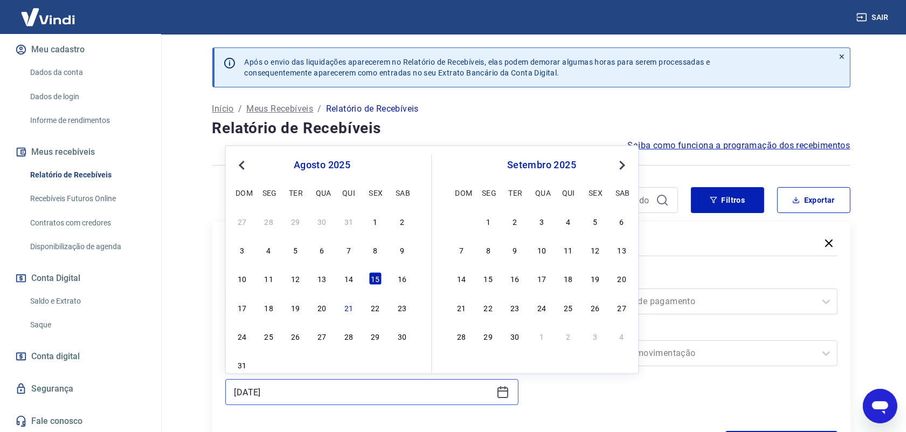
type input "[DATE]"
click at [246, 308] on div "17" at bounding box center [241, 307] width 13 height 13
click at [311, 396] on input "17/08/2025" at bounding box center [363, 392] width 258 height 16
click at [263, 303] on div "18" at bounding box center [268, 307] width 13 height 13
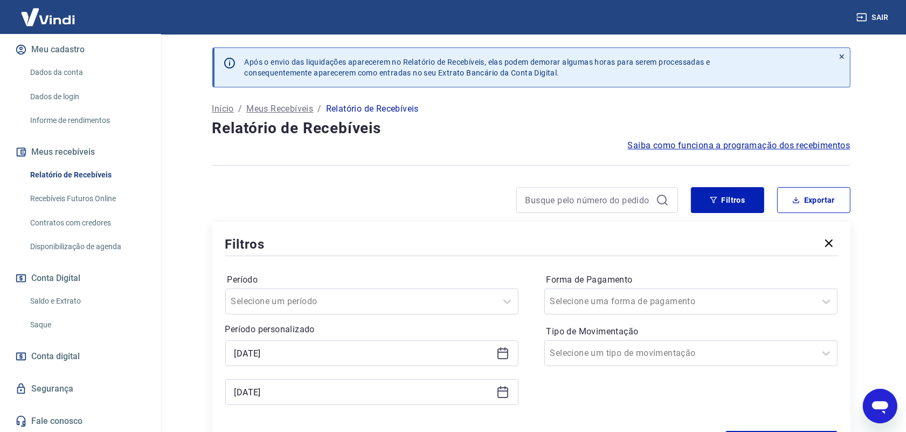
type input "[DATE]"
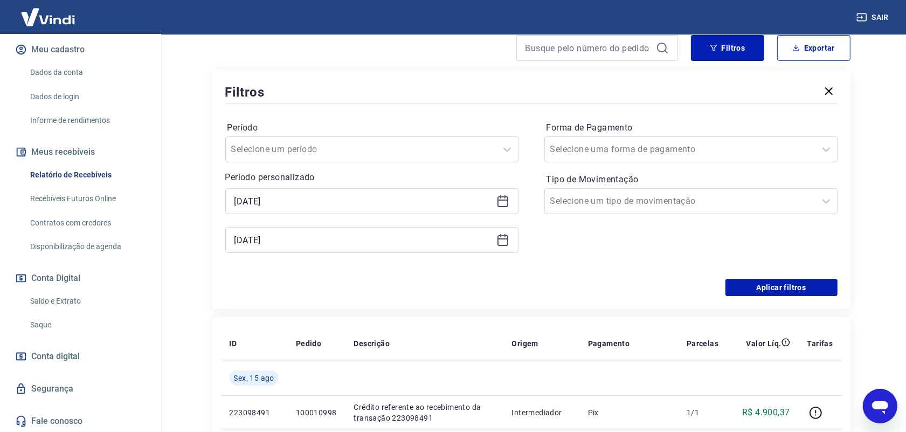
scroll to position [269, 0]
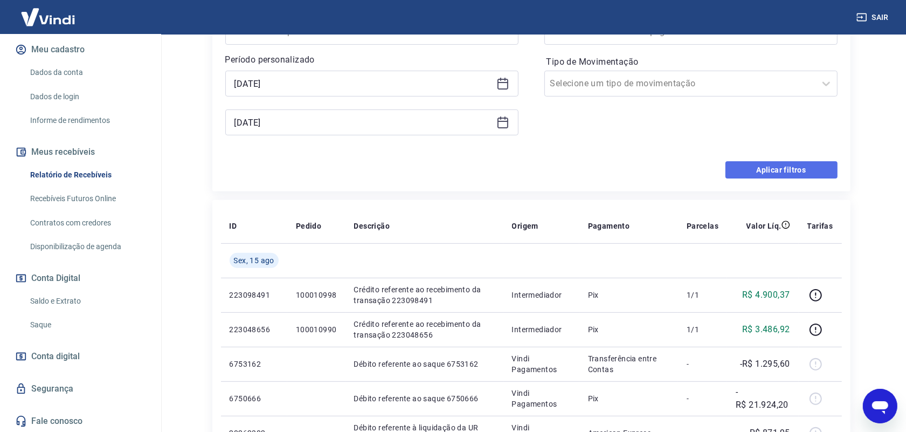
click at [753, 173] on button "Aplicar filtros" at bounding box center [781, 169] width 112 height 17
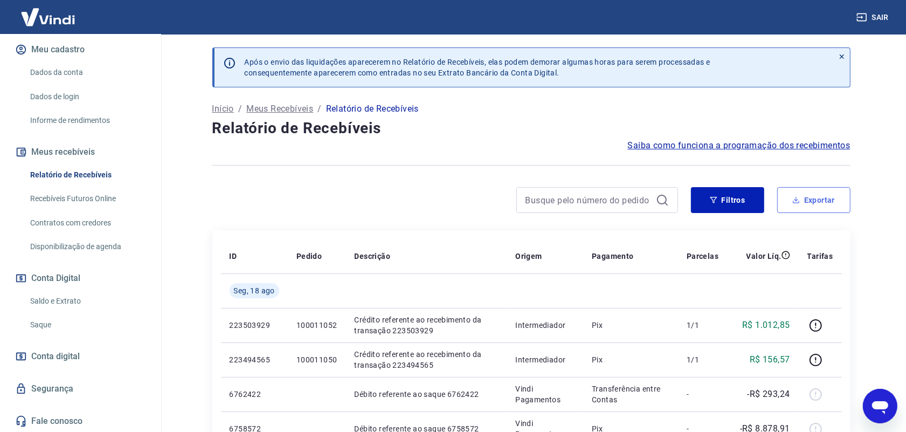
click at [822, 197] on button "Exportar" at bounding box center [813, 200] width 73 height 26
type input "[DATE]"
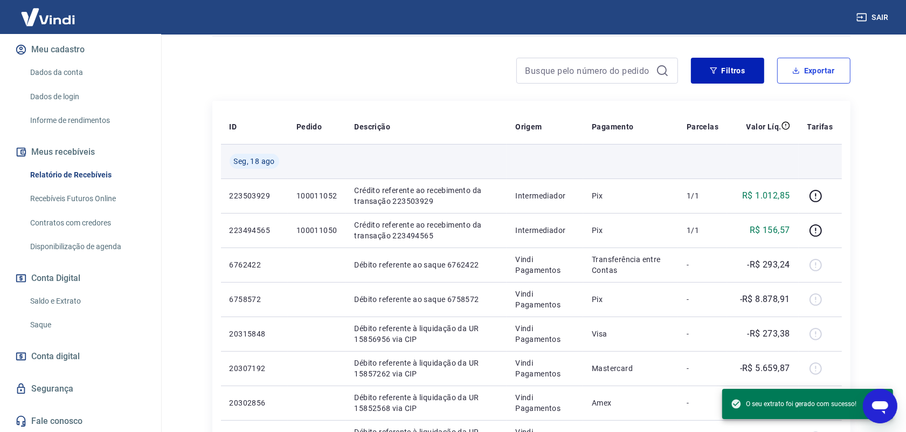
scroll to position [135, 0]
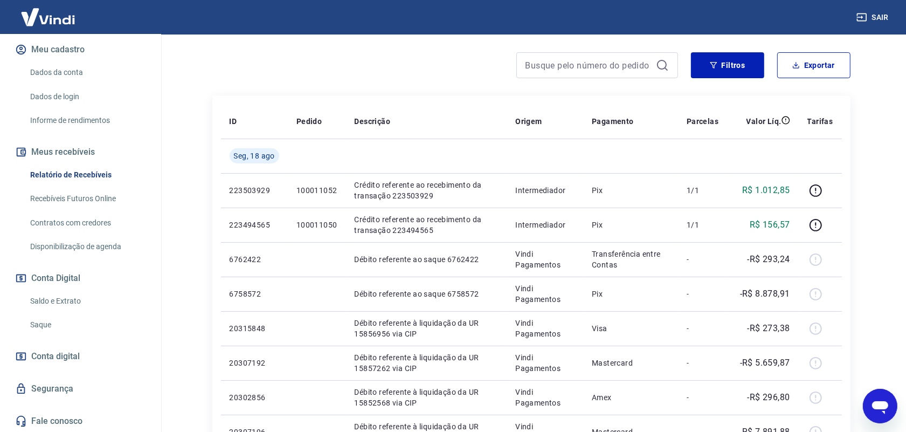
click at [72, 306] on link "Saldo e Extrato" at bounding box center [87, 301] width 122 height 22
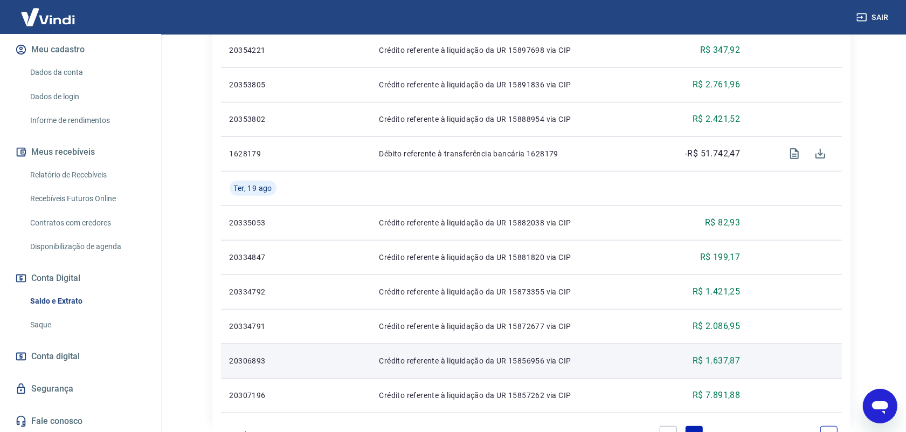
scroll to position [758, 0]
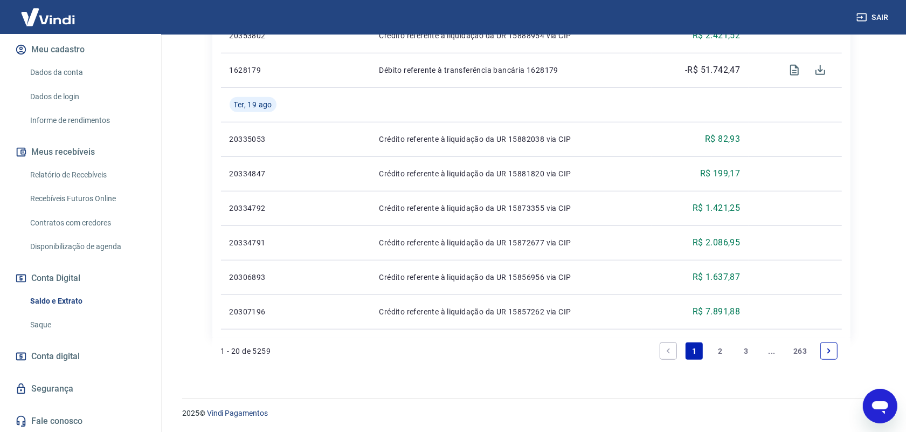
click at [723, 354] on link "2" at bounding box center [719, 350] width 17 height 17
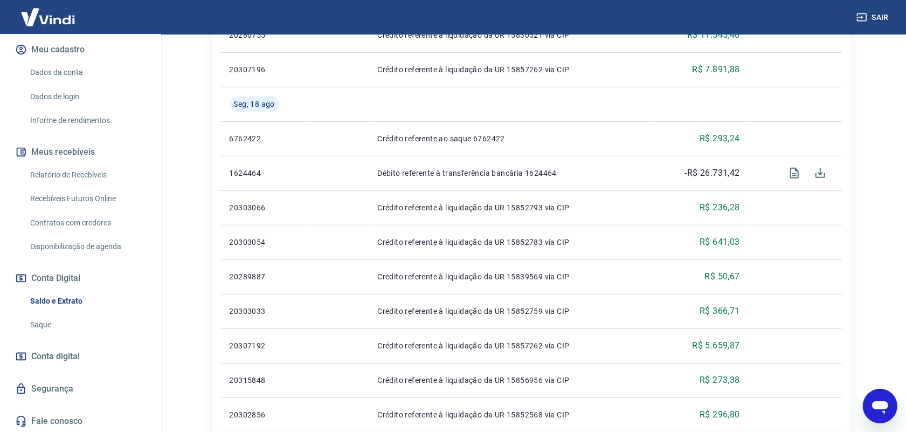
scroll to position [472, 0]
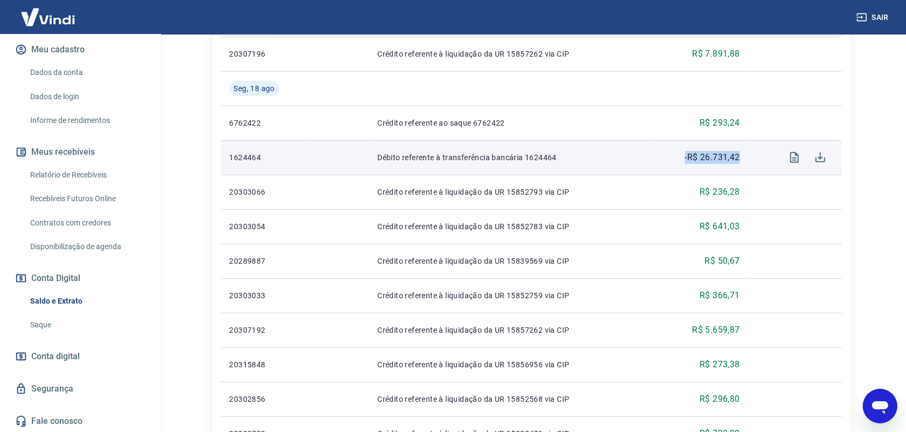
drag, startPoint x: 745, startPoint y: 154, endPoint x: 666, endPoint y: 160, distance: 78.9
click at [666, 160] on td "-R$ 26.731,42" at bounding box center [700, 157] width 98 height 34
click at [609, 160] on p "Débito referente à transferência bancária 1624464" at bounding box center [509, 157] width 265 height 11
drag, startPoint x: 737, startPoint y: 162, endPoint x: 673, endPoint y: 165, distance: 64.7
click at [673, 165] on td "-R$ 26.731,42" at bounding box center [700, 157] width 98 height 34
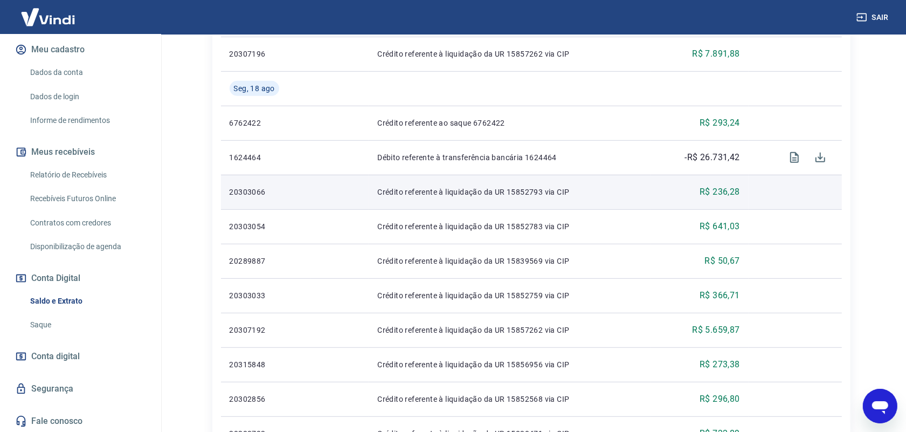
click at [698, 191] on div "R$ 236,28" at bounding box center [700, 191] width 80 height 13
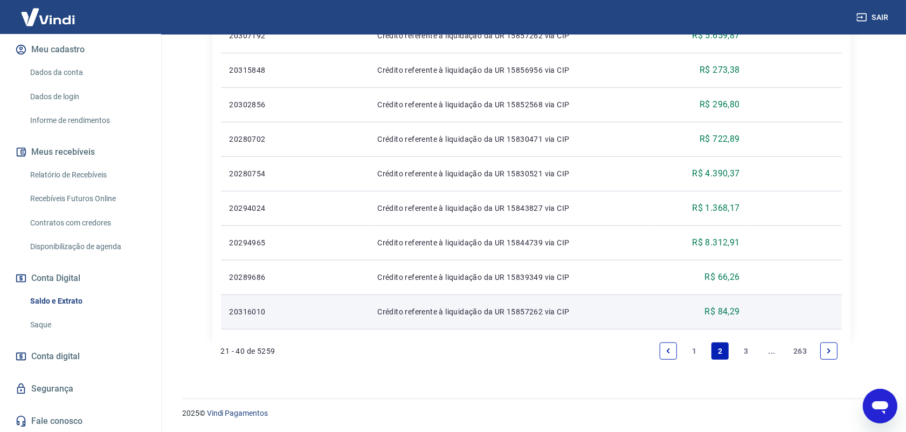
scroll to position [766, 0]
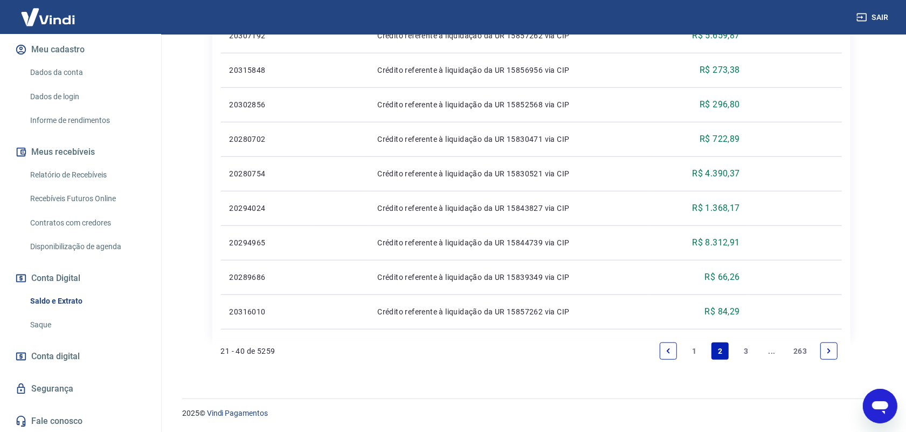
click at [749, 348] on link "3" at bounding box center [745, 350] width 17 height 17
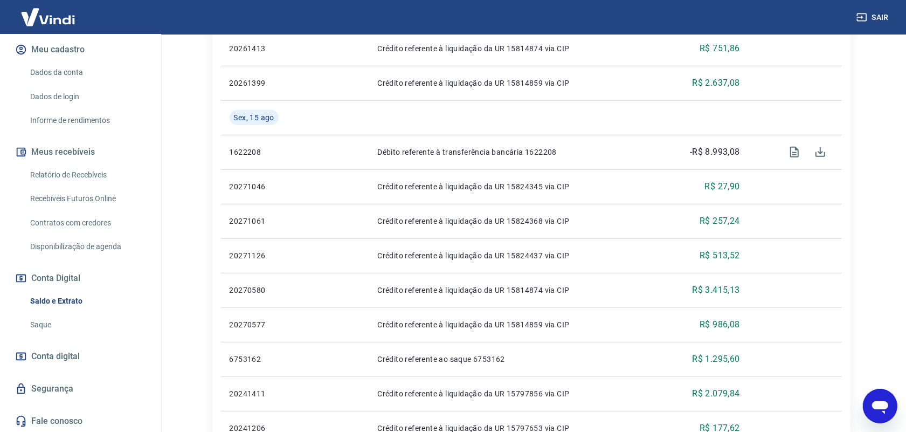
scroll to position [404, 0]
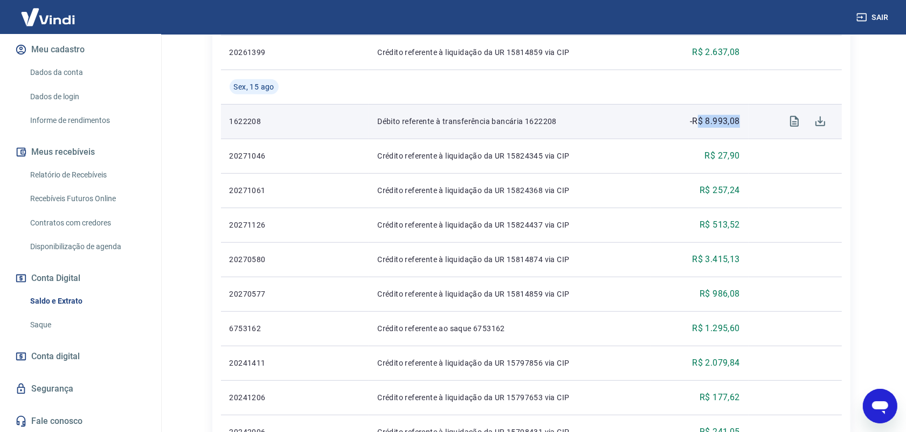
drag, startPoint x: 731, startPoint y: 119, endPoint x: 696, endPoint y: 109, distance: 36.2
click at [696, 109] on td "-R$ 8.993,08" at bounding box center [700, 121] width 98 height 34
click at [735, 125] on p "-R$ 8.993,08" at bounding box center [715, 121] width 50 height 13
drag, startPoint x: 751, startPoint y: 123, endPoint x: 655, endPoint y: 125, distance: 95.4
click at [663, 125] on tr "1622208 Débito referente à transferência bancária 1622208 -R$ 8.993,08" at bounding box center [531, 121] width 621 height 34
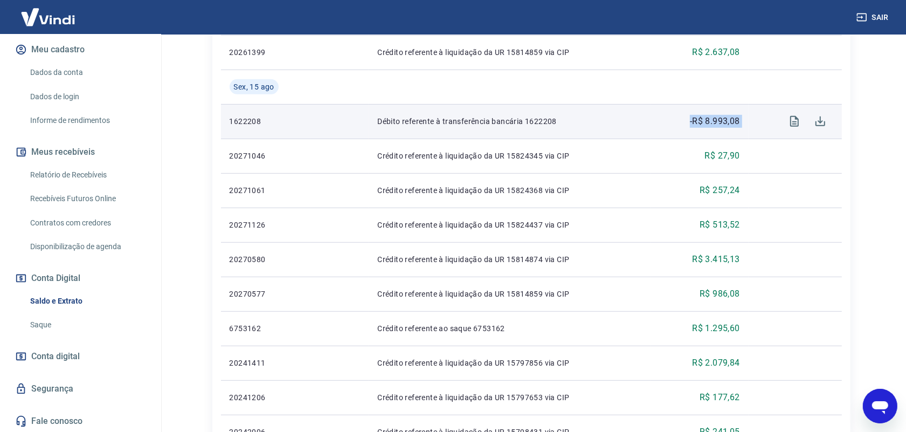
click at [655, 124] on td "-R$ 8.993,08" at bounding box center [700, 121] width 98 height 34
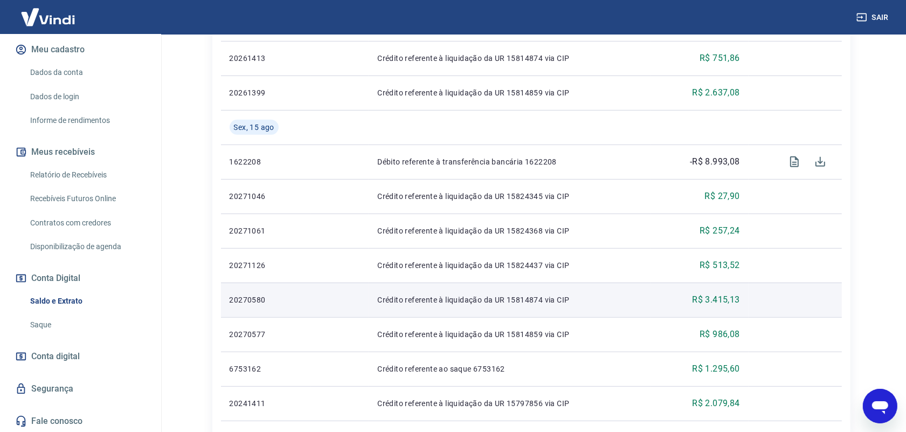
scroll to position [330, 0]
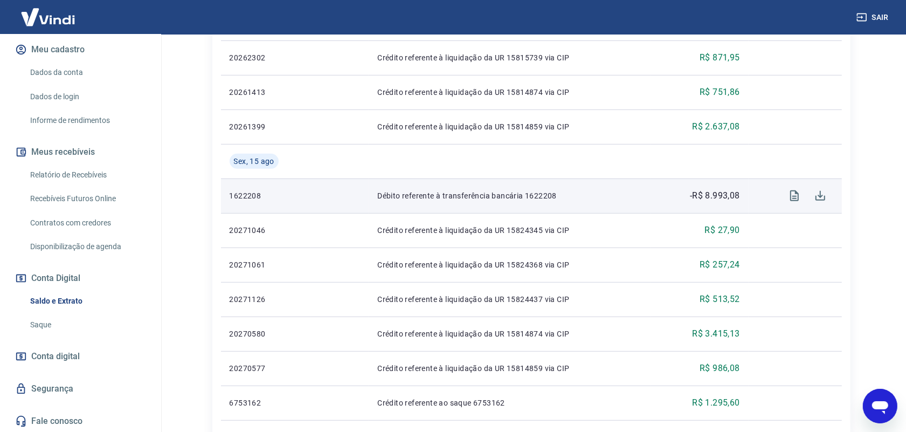
click at [717, 193] on p "-R$ 8.993,08" at bounding box center [715, 195] width 50 height 13
click at [731, 202] on p "-R$ 8.993,08" at bounding box center [715, 195] width 50 height 13
click at [729, 194] on p "-R$ 8.993,08" at bounding box center [715, 195] width 50 height 13
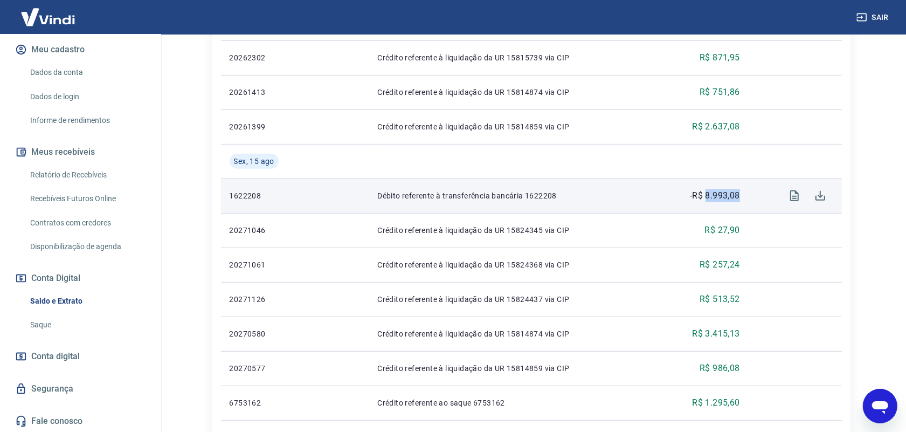
click at [729, 194] on p "-R$ 8.993,08" at bounding box center [715, 195] width 50 height 13
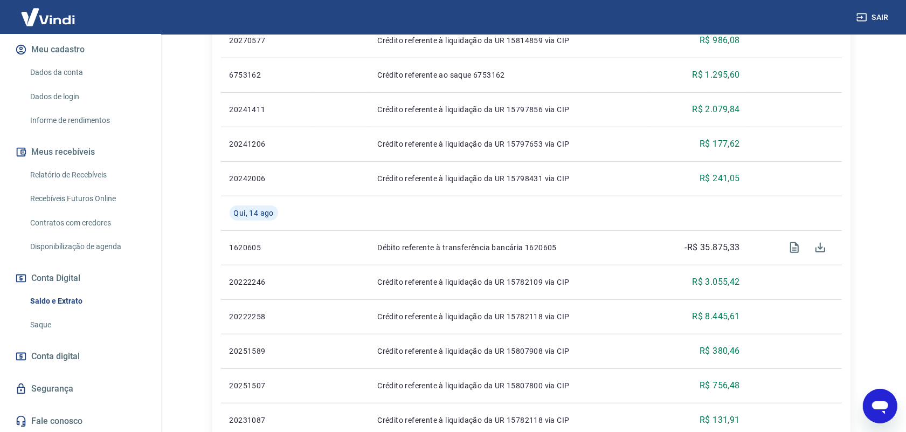
scroll to position [801, 0]
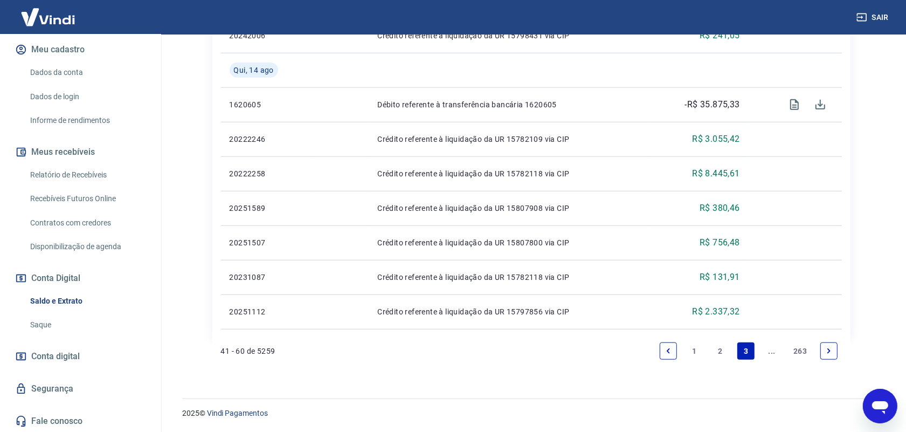
click at [688, 351] on link "1" at bounding box center [693, 350] width 17 height 17
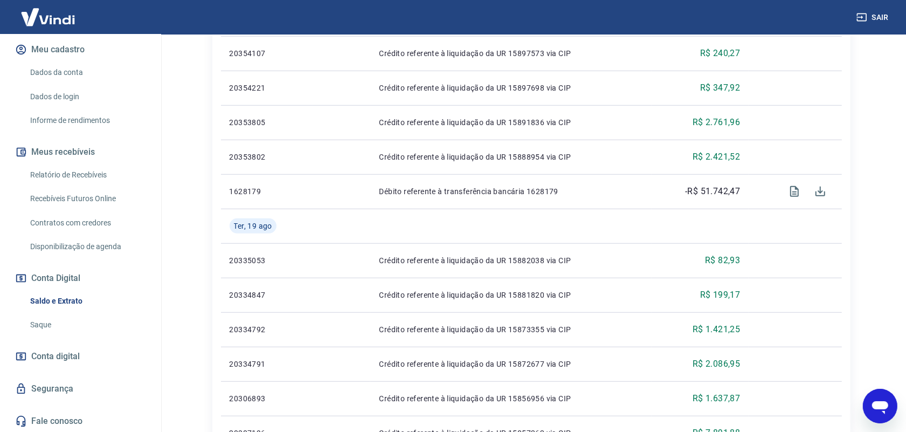
scroll to position [741, 0]
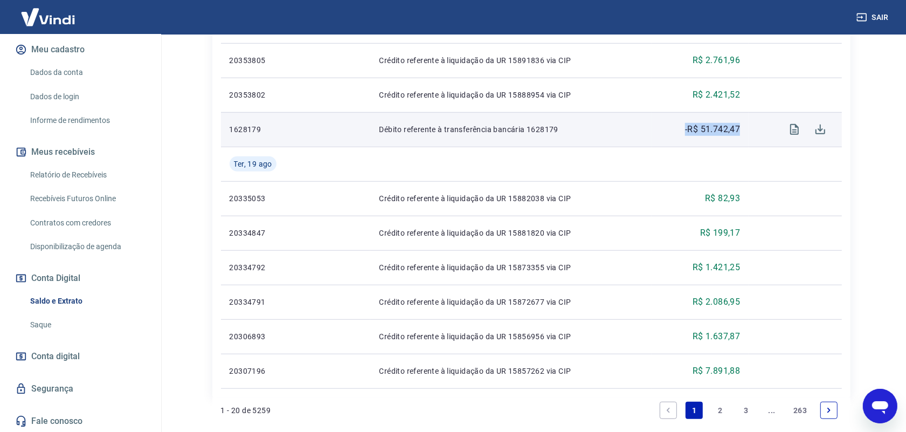
drag, startPoint x: 747, startPoint y: 132, endPoint x: 680, endPoint y: 133, distance: 67.9
click at [680, 133] on td "-R$ 51.742,47" at bounding box center [700, 129] width 97 height 34
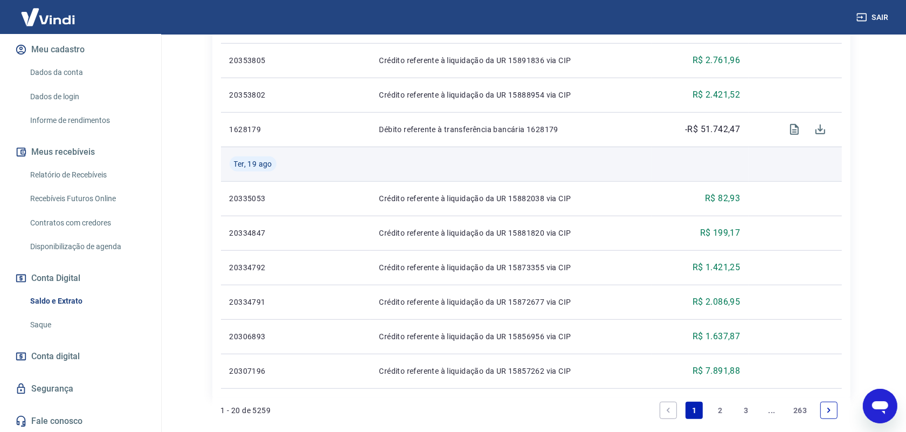
click at [562, 178] on td at bounding box center [510, 164] width 281 height 34
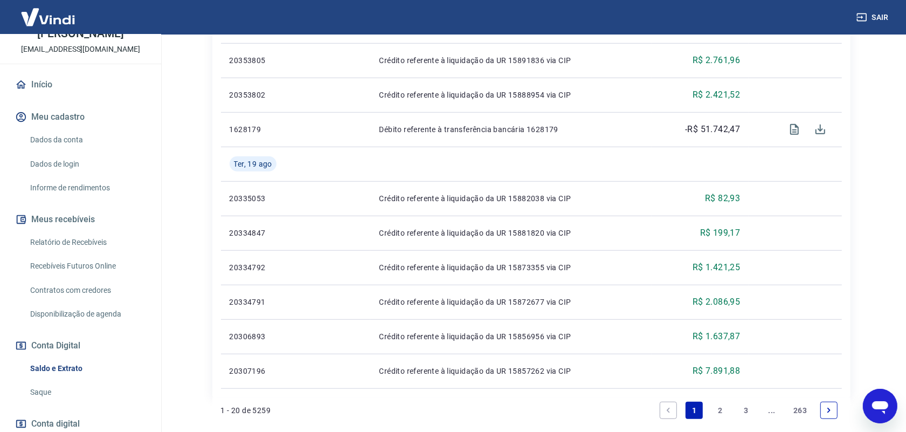
scroll to position [0, 0]
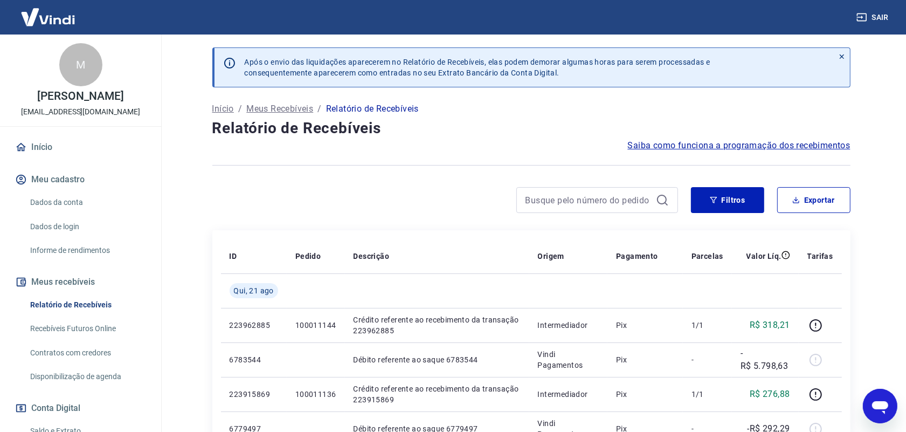
click at [63, 22] on img at bounding box center [48, 17] width 70 height 33
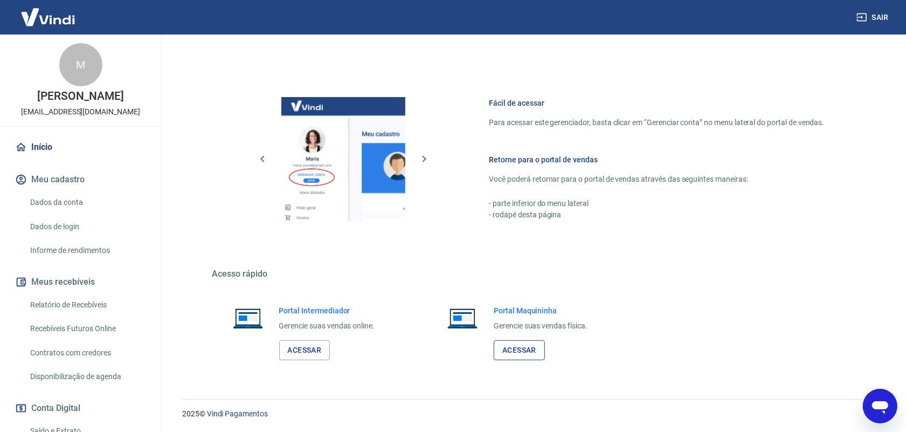
scroll to position [408, 0]
click at [524, 343] on link "Acessar" at bounding box center [519, 350] width 51 height 20
